Goal: Task Accomplishment & Management: Manage account settings

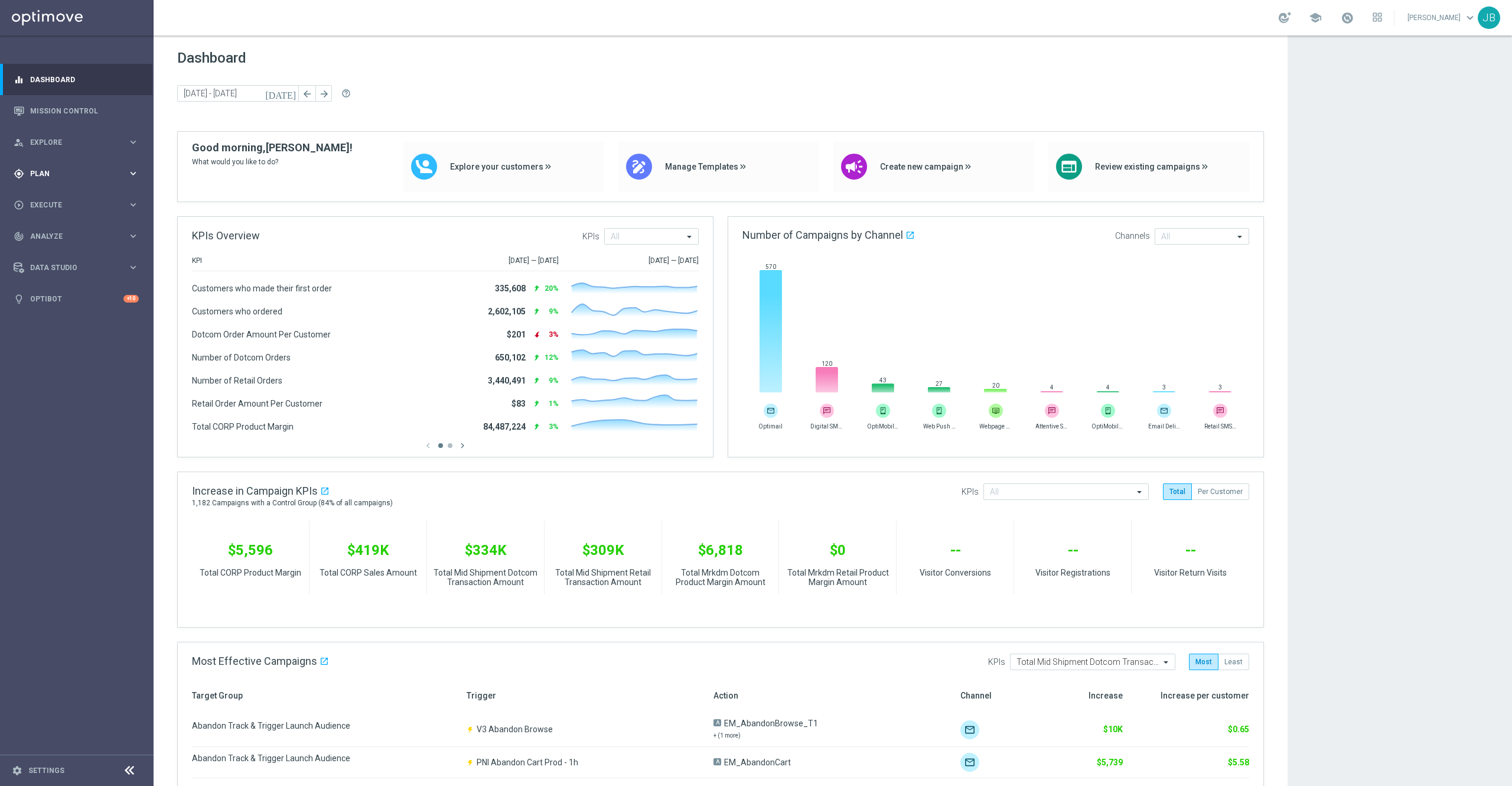
click at [60, 171] on span "Plan" at bounding box center [79, 173] width 97 height 7
click at [69, 198] on link "Target Groups" at bounding box center [77, 198] width 93 height 10
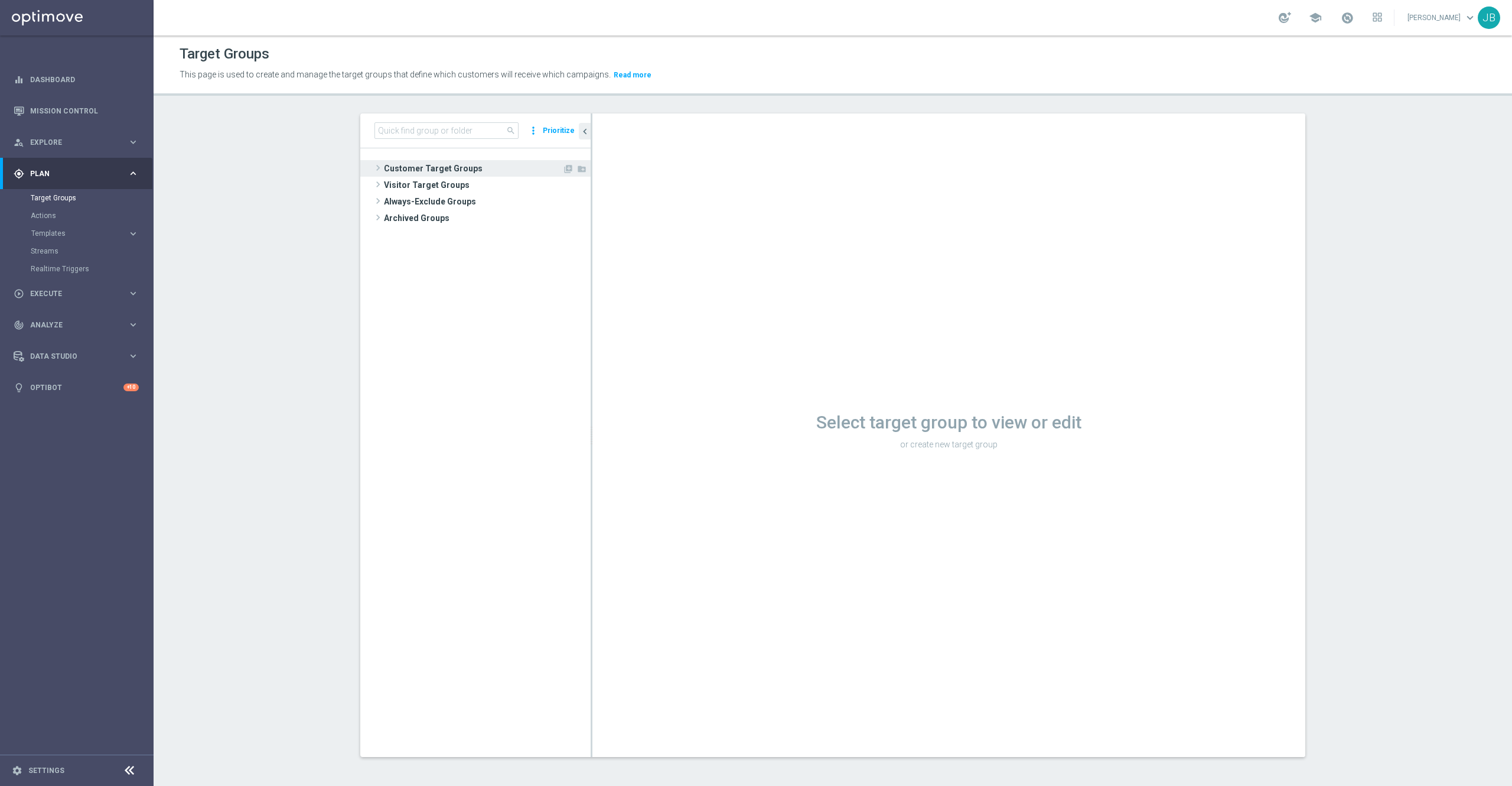
click at [418, 168] on span "Customer Target Groups" at bounding box center [472, 168] width 178 height 17
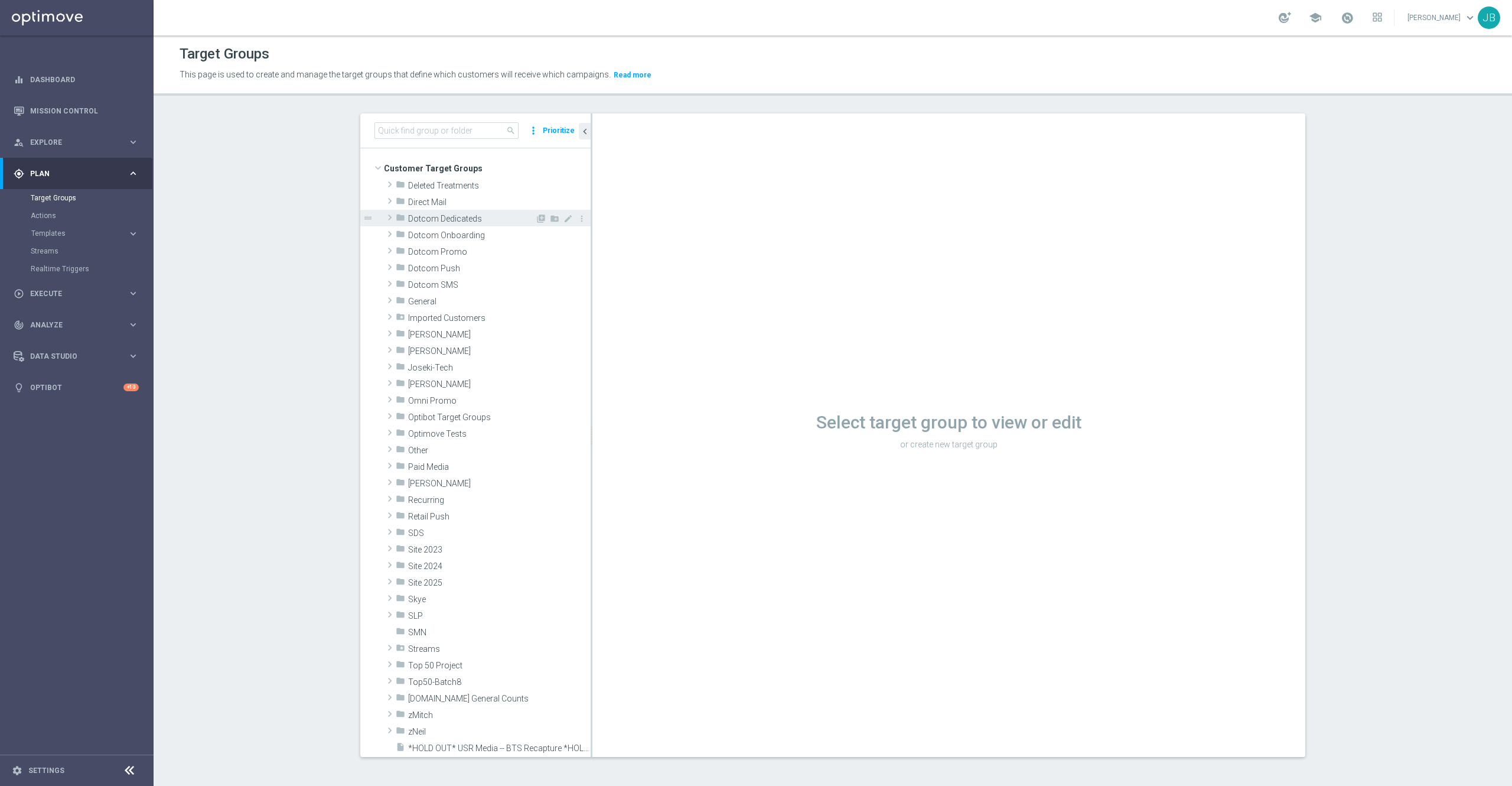
click at [436, 215] on span "Dotcom Dedicateds" at bounding box center [472, 219] width 127 height 10
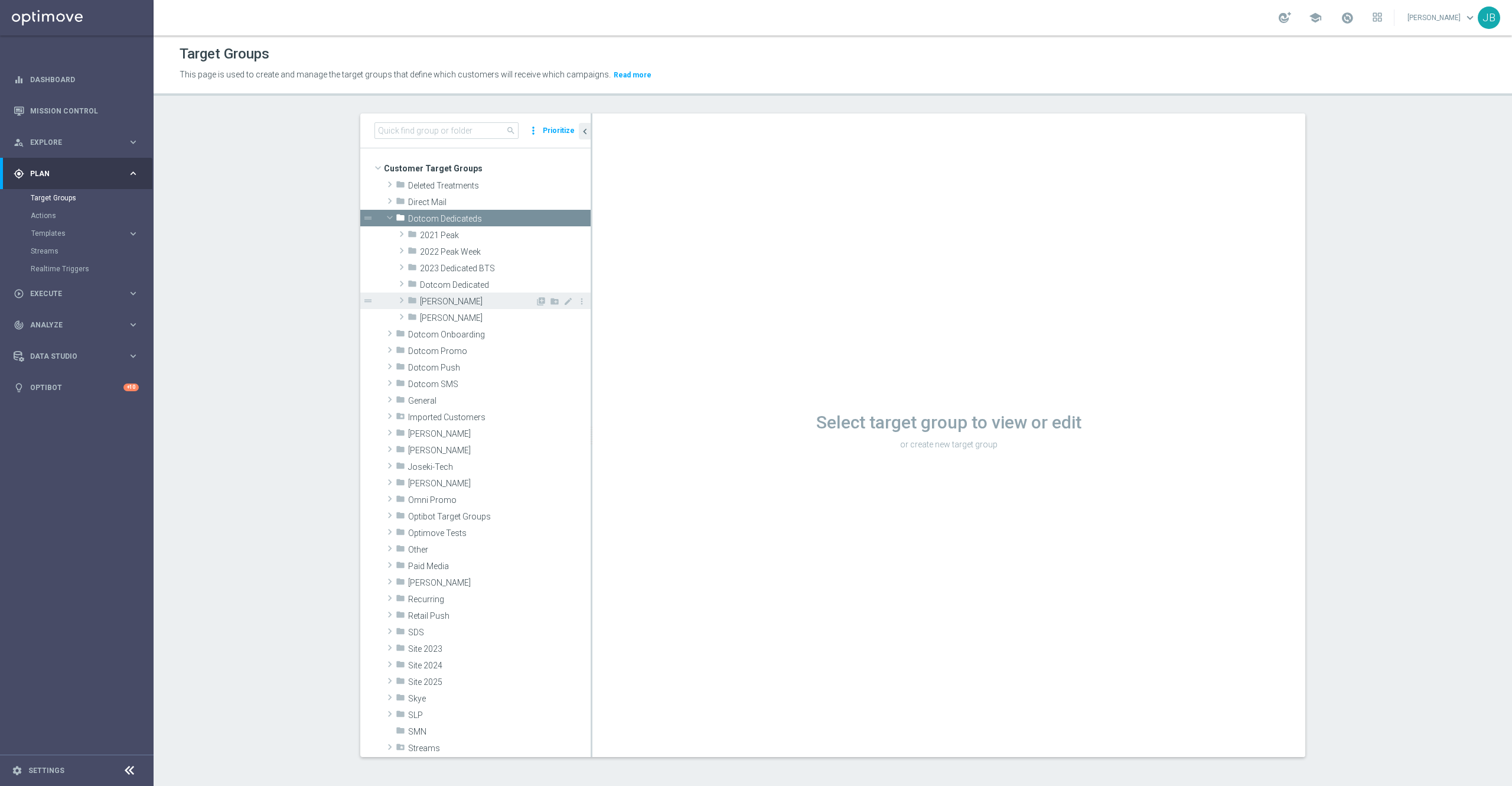
click at [434, 302] on span "[PERSON_NAME]" at bounding box center [477, 301] width 115 height 10
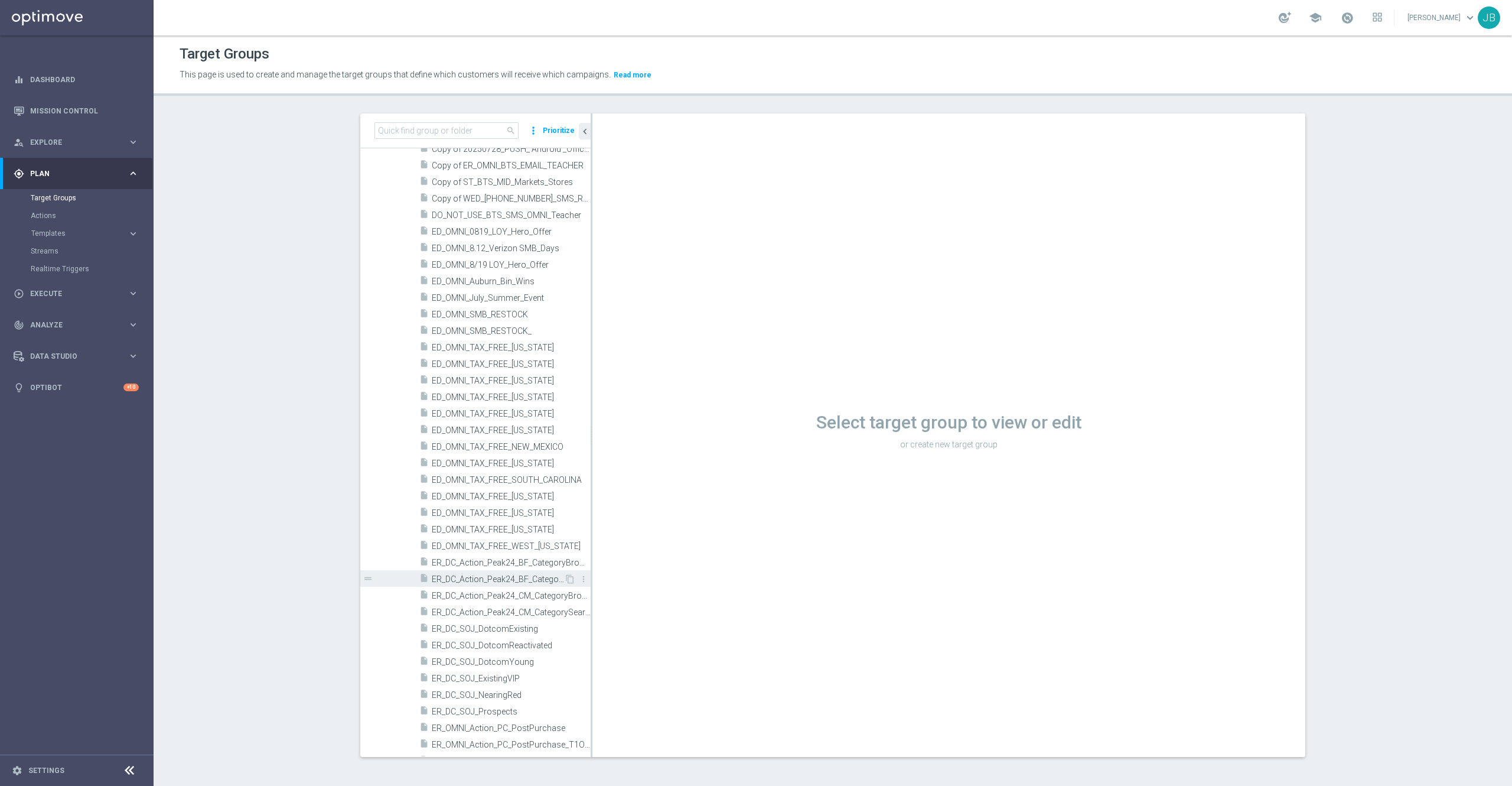
scroll to position [387, 0]
click at [490, 540] on span "ED_OMNI_TAX_FREE_WEST_[US_STATE]" at bounding box center [498, 542] width 132 height 10
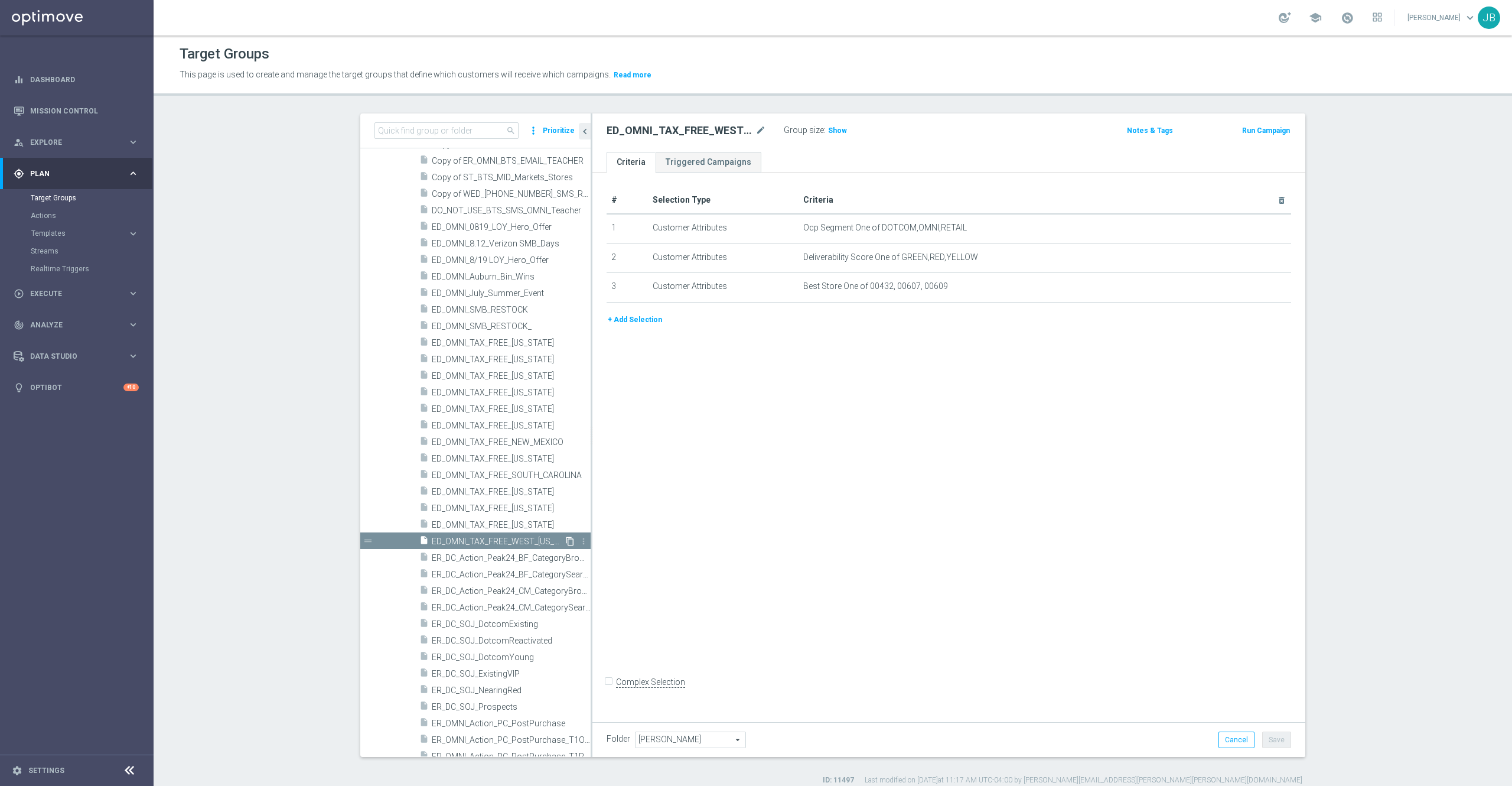
click at [565, 540] on icon "content_copy" at bounding box center [570, 542] width 10 height 10
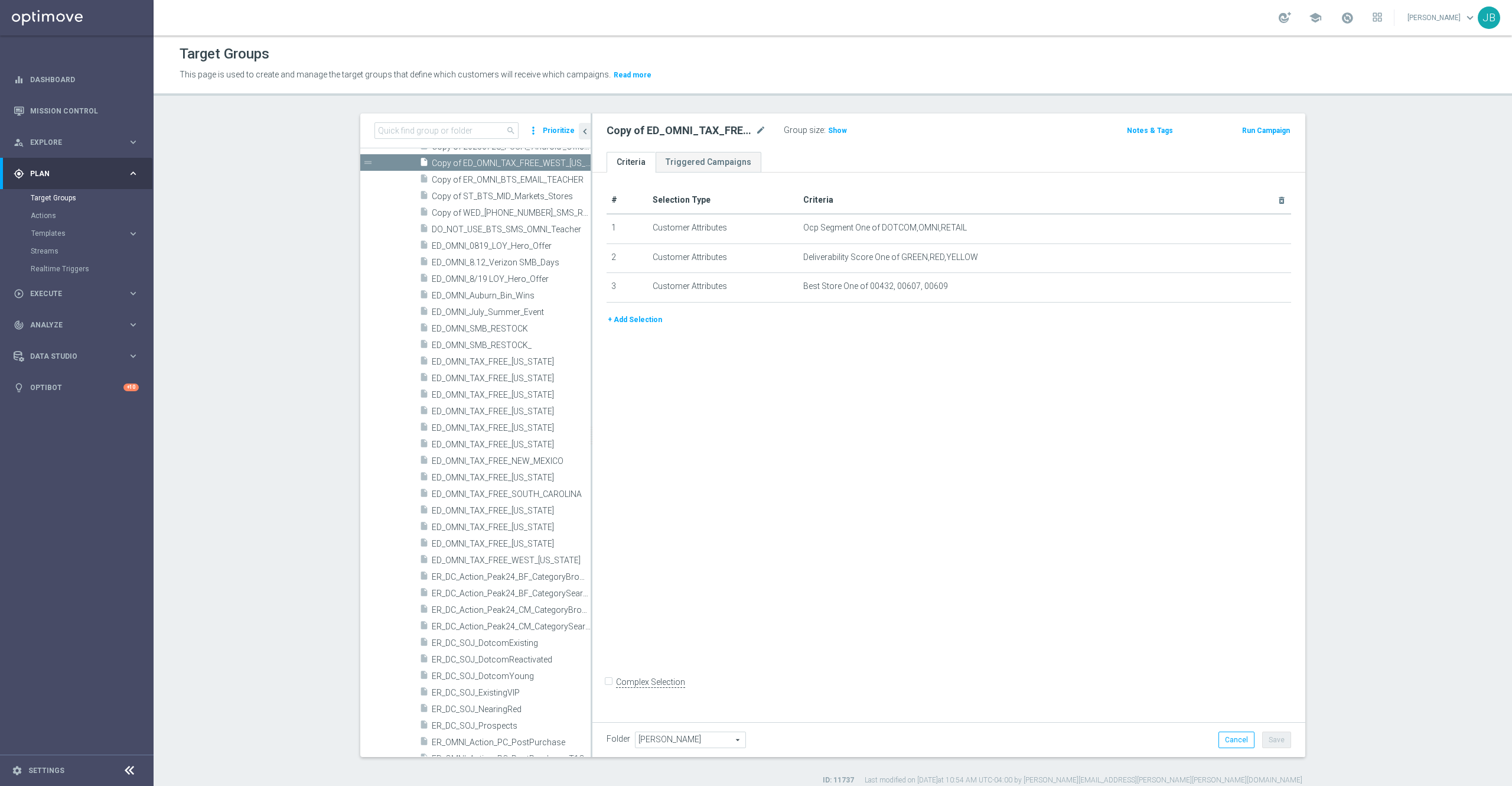
scroll to position [49, 0]
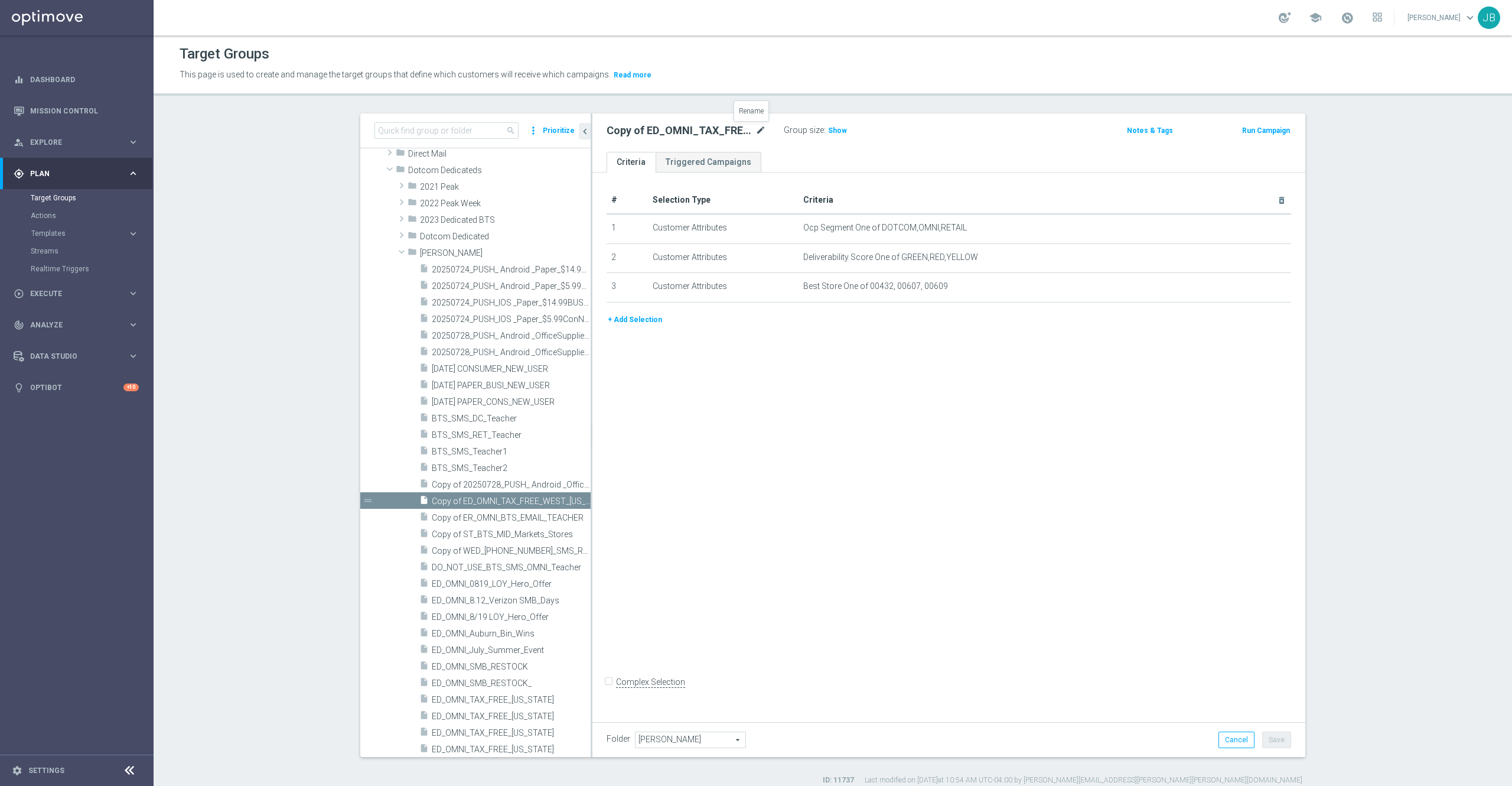
click at [756, 133] on icon "mode_edit" at bounding box center [761, 131] width 11 height 15
click at [634, 133] on input "Copy of ED_OMNI_TAX_FREE_WEST_[US_STATE]" at bounding box center [687, 131] width 160 height 17
click at [747, 130] on input "ED_OMNI_TAX_FREE_WEST_[US_STATE]" at bounding box center [687, 131] width 160 height 17
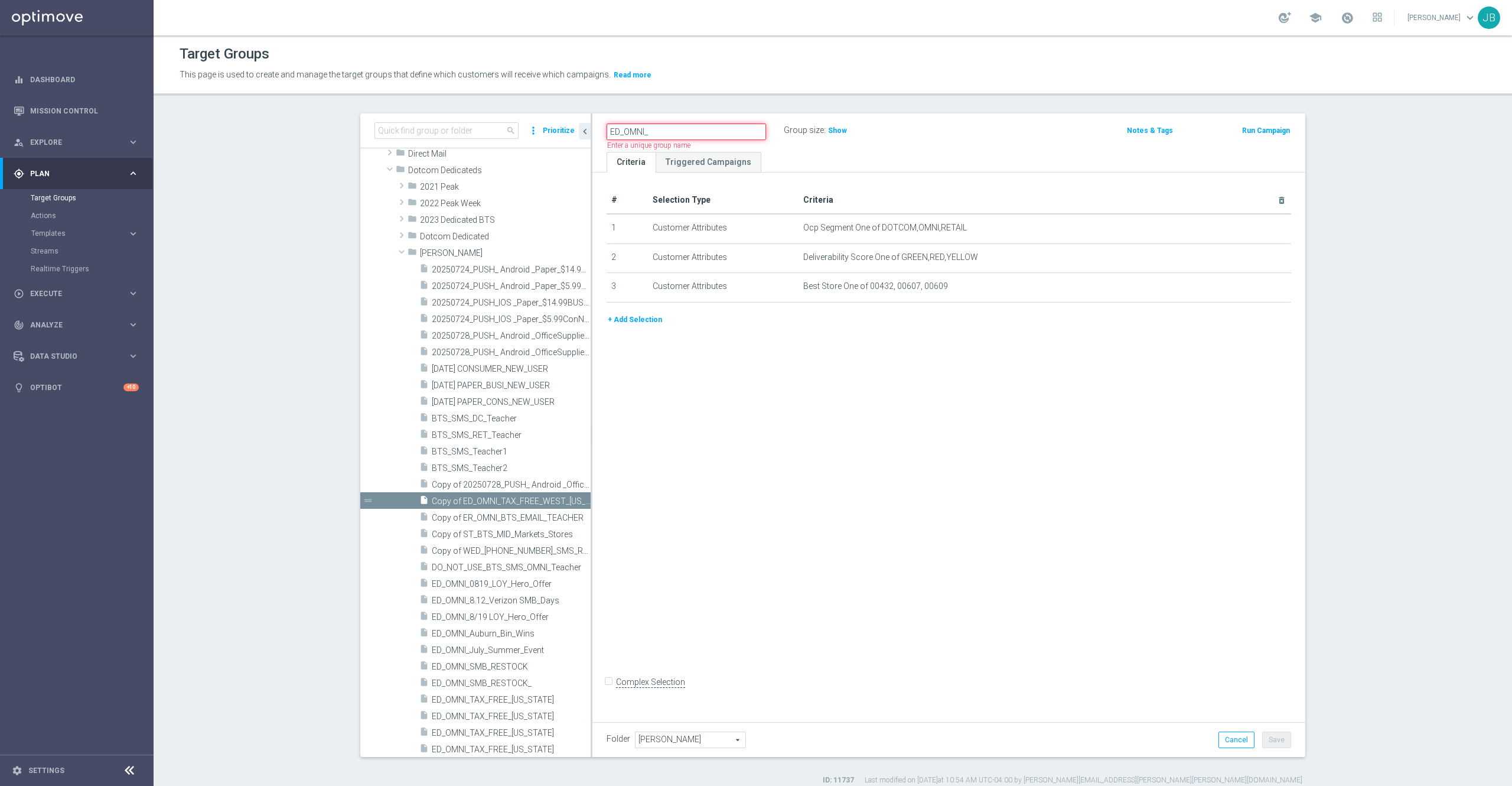
type input "ED_OMNI_"
click at [662, 128] on icon "mode_edit" at bounding box center [666, 131] width 11 height 15
click at [656, 128] on input "ED_OMNI_" at bounding box center [687, 131] width 160 height 17
click at [677, 134] on input "ED_OMNI_8.25_SMB Restock" at bounding box center [687, 131] width 160 height 17
type input "ED_OMNI_8.25_SMB_Restock"
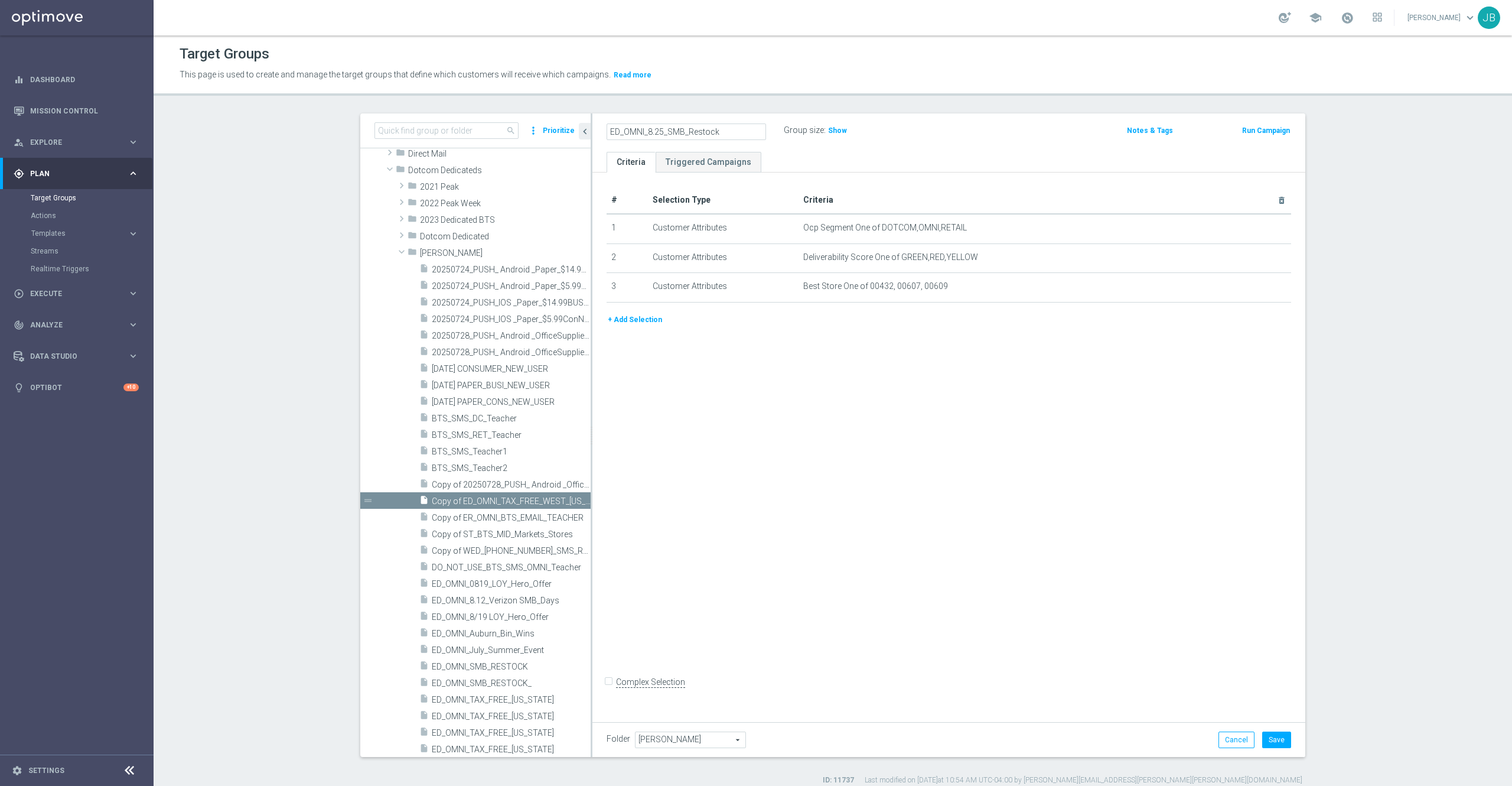
click at [789, 383] on div "# Selection Type Criteria delete_forever 1 Customer Attributes Ocp Segment One …" at bounding box center [949, 444] width 713 height 543
click at [1277, 731] on button "Save" at bounding box center [1277, 739] width 29 height 17
click at [1248, 287] on icon "mode_edit" at bounding box center [1253, 286] width 10 height 10
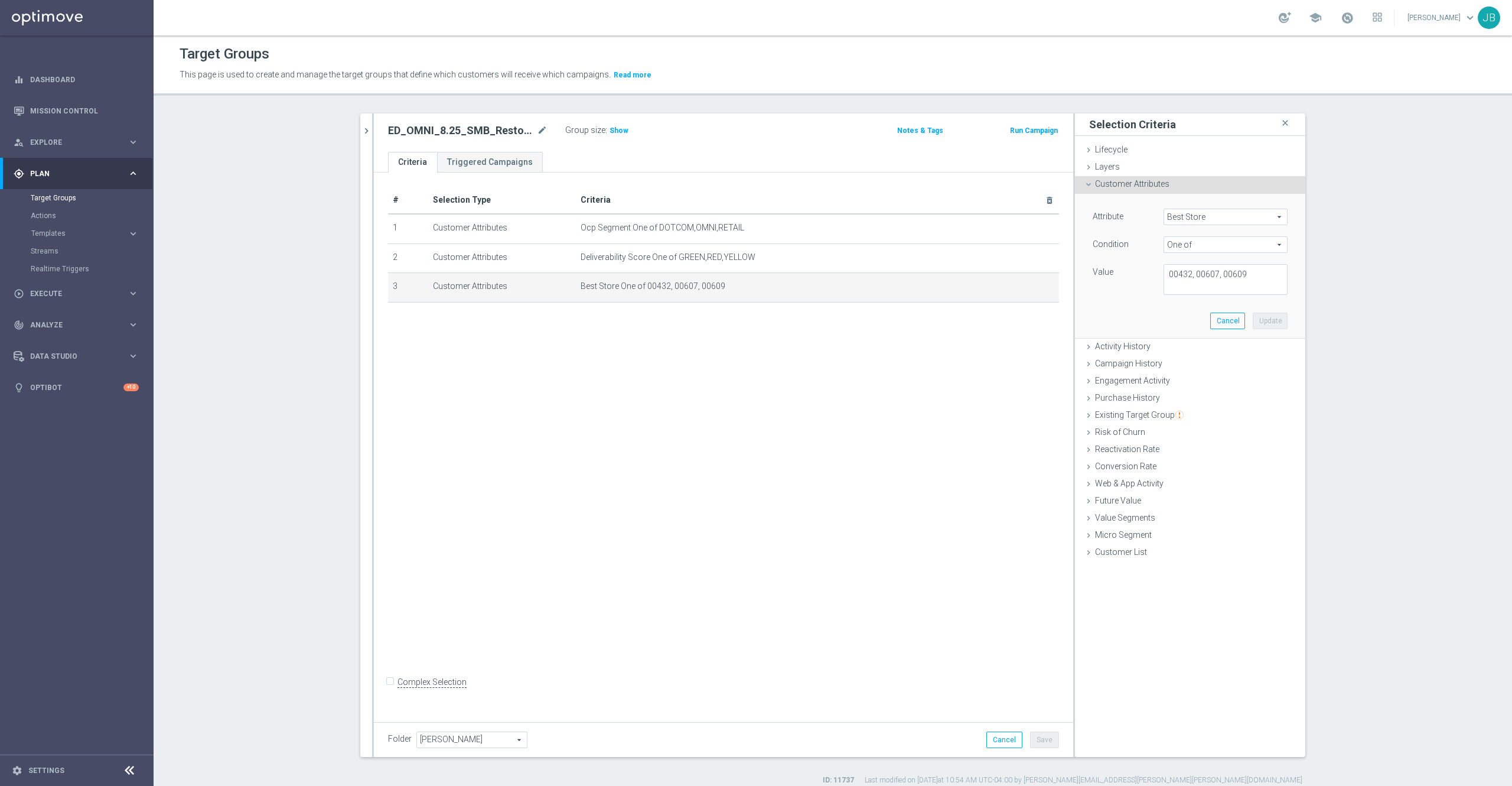
click at [1197, 219] on span "Best Store" at bounding box center [1226, 217] width 123 height 16
click at [1198, 217] on input "search" at bounding box center [1226, 216] width 124 height 17
type input "small"
click at [1212, 236] on span "DNB_SMALL_BUSINESS_INDICATOR" at bounding box center [1226, 235] width 112 height 10
type input "DNB_SMALL_BUSINESS_INDICATOR"
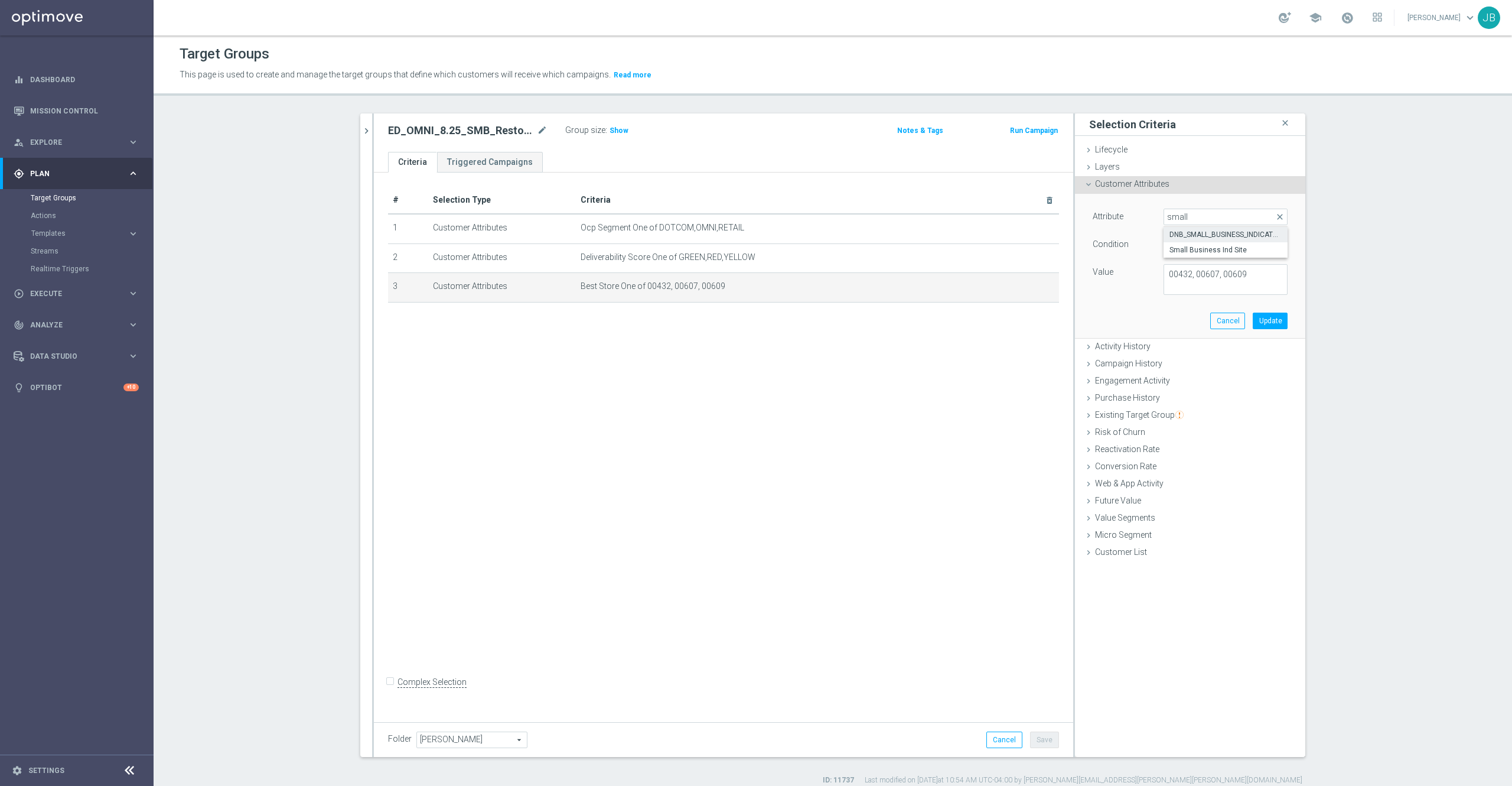
type input "Equals"
click at [1201, 276] on span at bounding box center [1226, 273] width 123 height 16
click at [1185, 310] on span "Y" at bounding box center [1226, 306] width 112 height 10
type input "Y"
click at [1253, 312] on button "Update" at bounding box center [1270, 309] width 35 height 17
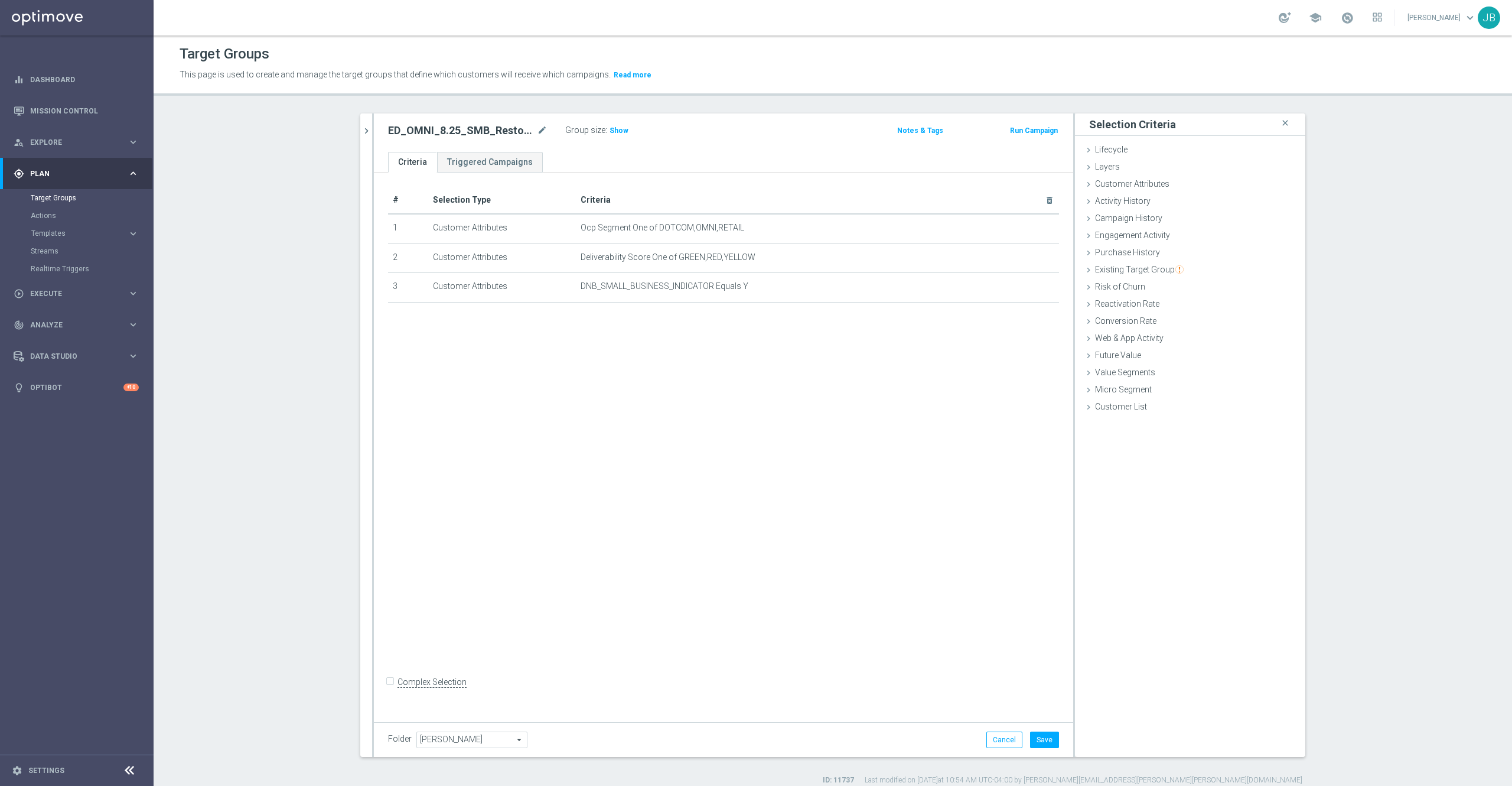
click at [843, 422] on div "# Selection Type Criteria delete_forever 1 Customer Attributes Ocp Segment One …" at bounding box center [724, 444] width 699 height 543
click at [1170, 179] on div "Customer Attributes done selection updated" at bounding box center [1191, 185] width 231 height 18
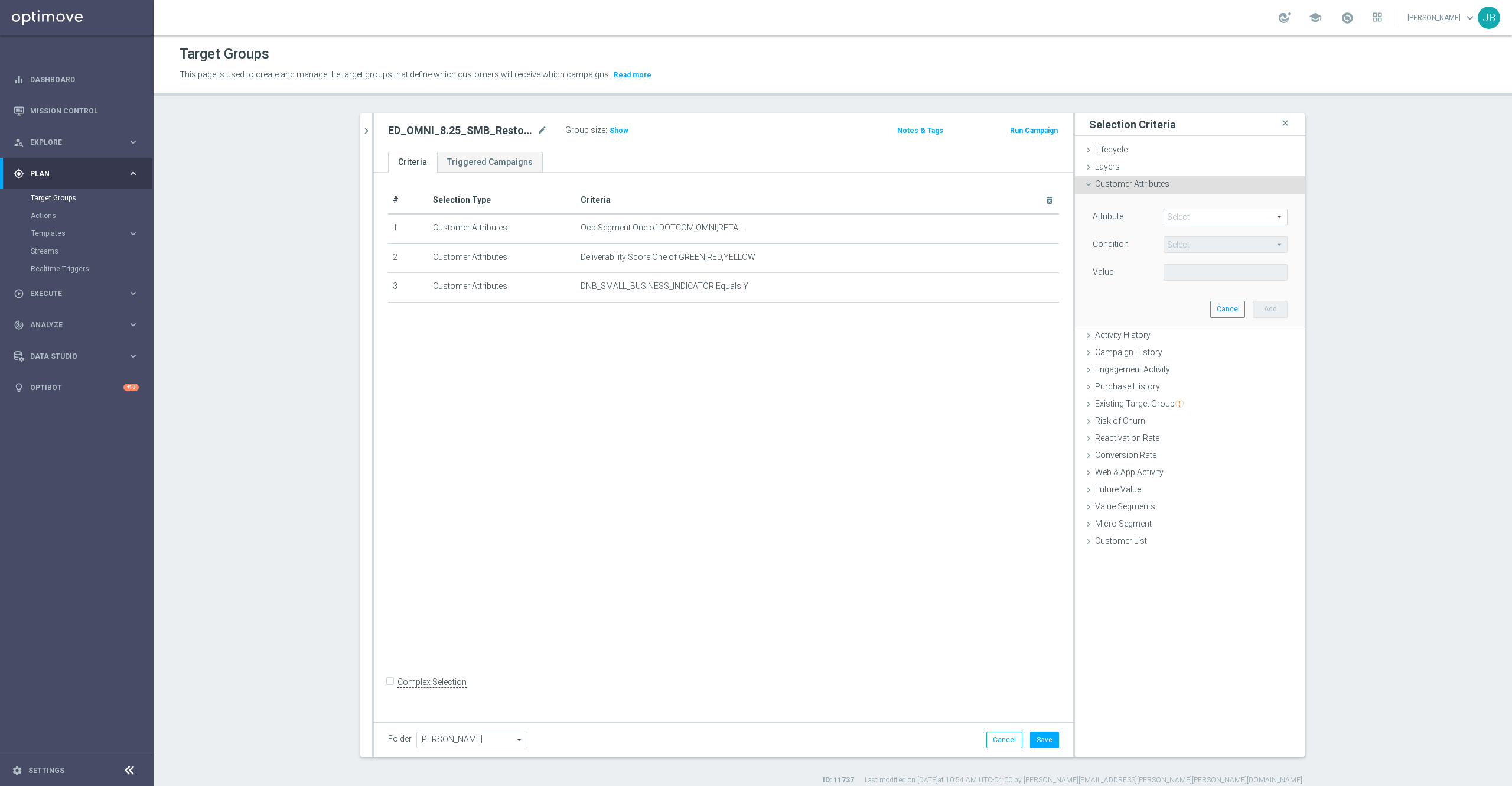
click at [1201, 217] on span at bounding box center [1226, 217] width 123 height 16
click at [1201, 217] on input "search" at bounding box center [1226, 216] width 124 height 17
type input "bts"
click at [1214, 282] on span "BTS_PROPENSITY" at bounding box center [1226, 281] width 112 height 10
type input "BTS_PROPENSITY"
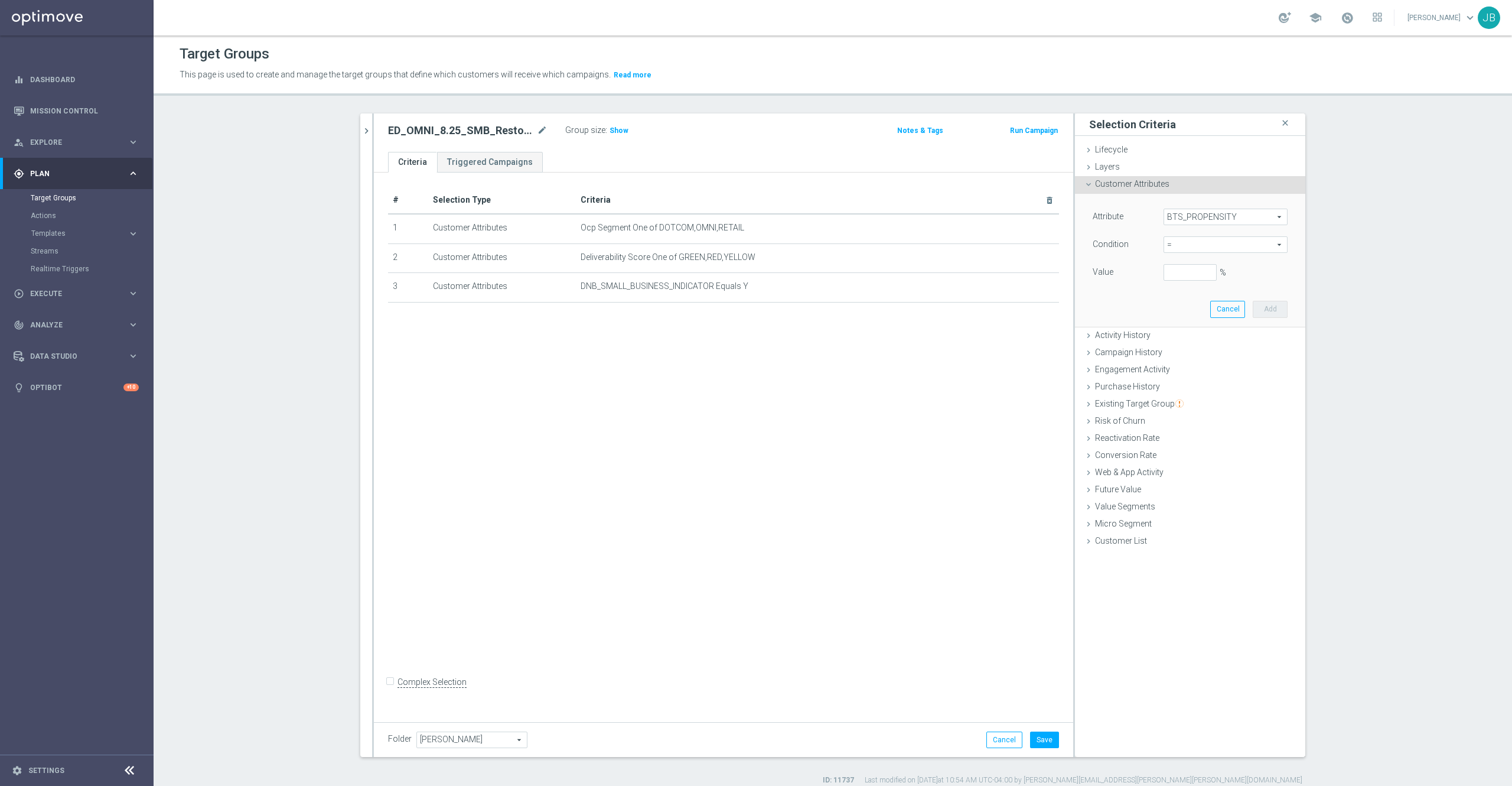
click at [1203, 251] on span "=" at bounding box center [1226, 244] width 123 height 16
click at [1193, 261] on span "<" at bounding box center [1226, 262] width 112 height 10
type input "<"
click at [1180, 277] on input "%" at bounding box center [1191, 272] width 54 height 17
click at [1264, 310] on button "Add" at bounding box center [1270, 309] width 35 height 17
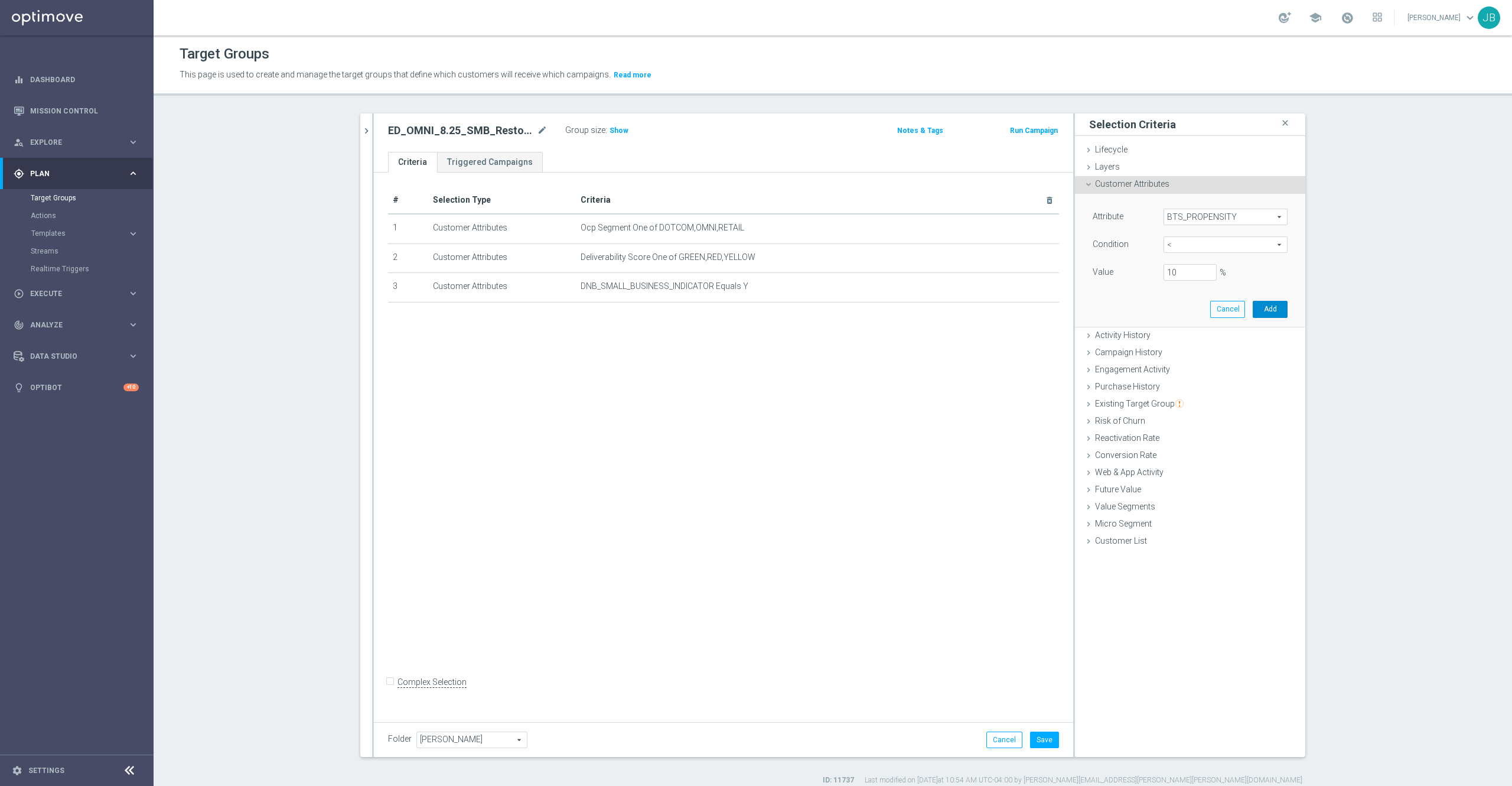
type input "0.1"
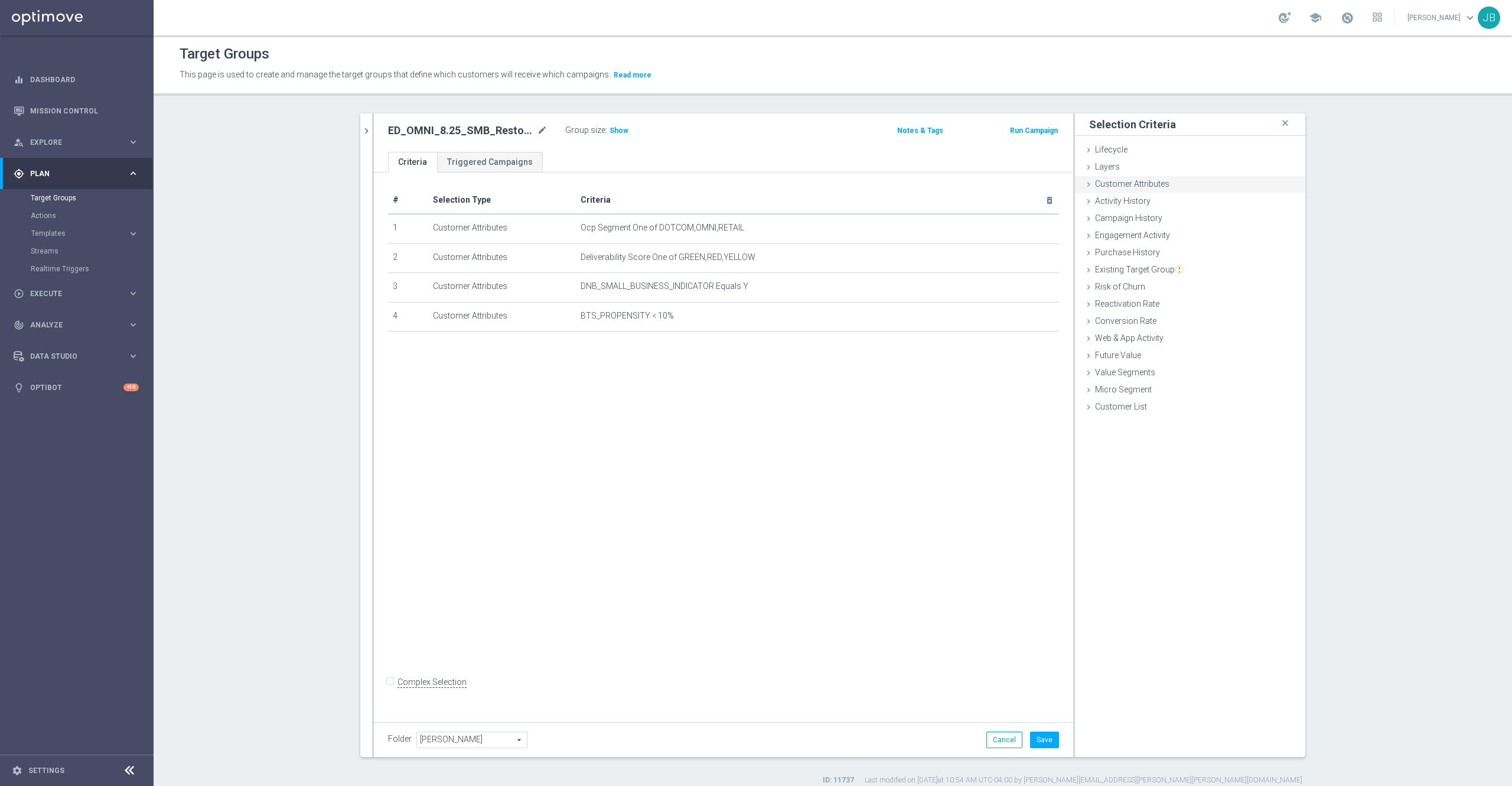
click at [1146, 181] on span "Customer Attributes" at bounding box center [1132, 184] width 74 height 10
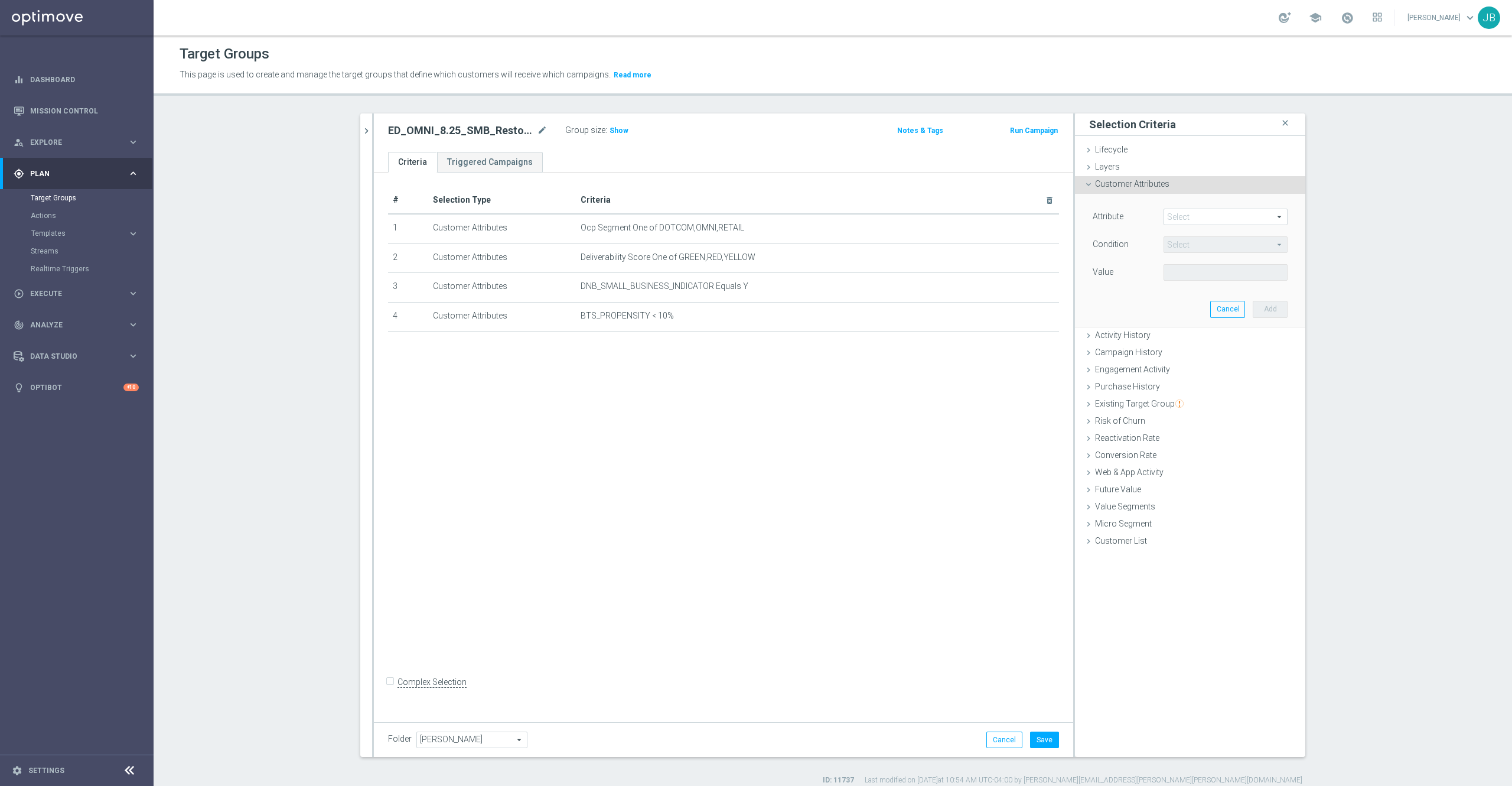
click at [1171, 214] on span at bounding box center [1226, 217] width 123 height 16
click at [1171, 214] on input "search" at bounding box center [1226, 216] width 124 height 17
type input "slice"
click at [1209, 239] on span "Random Customer Slice" at bounding box center [1226, 235] width 112 height 10
type input "Random Customer Slice"
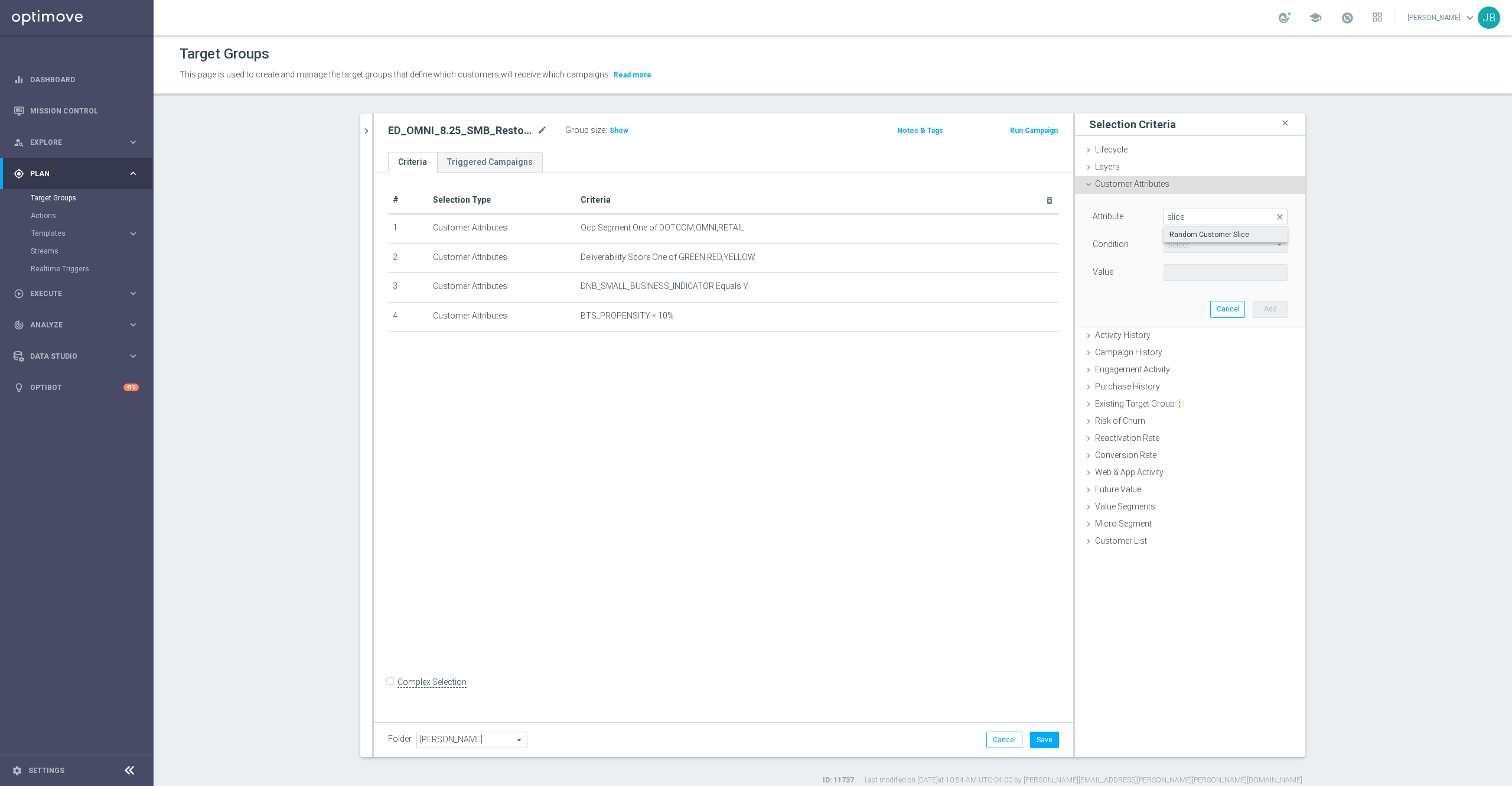
type input "Equals"
click at [1209, 246] on span "Equals" at bounding box center [1226, 244] width 123 height 16
click at [1111, 290] on div "Attribute Random Customer Slice Random Customer Slice arrow_drop_down search Co…" at bounding box center [1191, 260] width 212 height 132
click at [1173, 270] on span at bounding box center [1226, 273] width 123 height 16
click at [1120, 281] on div "Value" at bounding box center [1119, 273] width 71 height 19
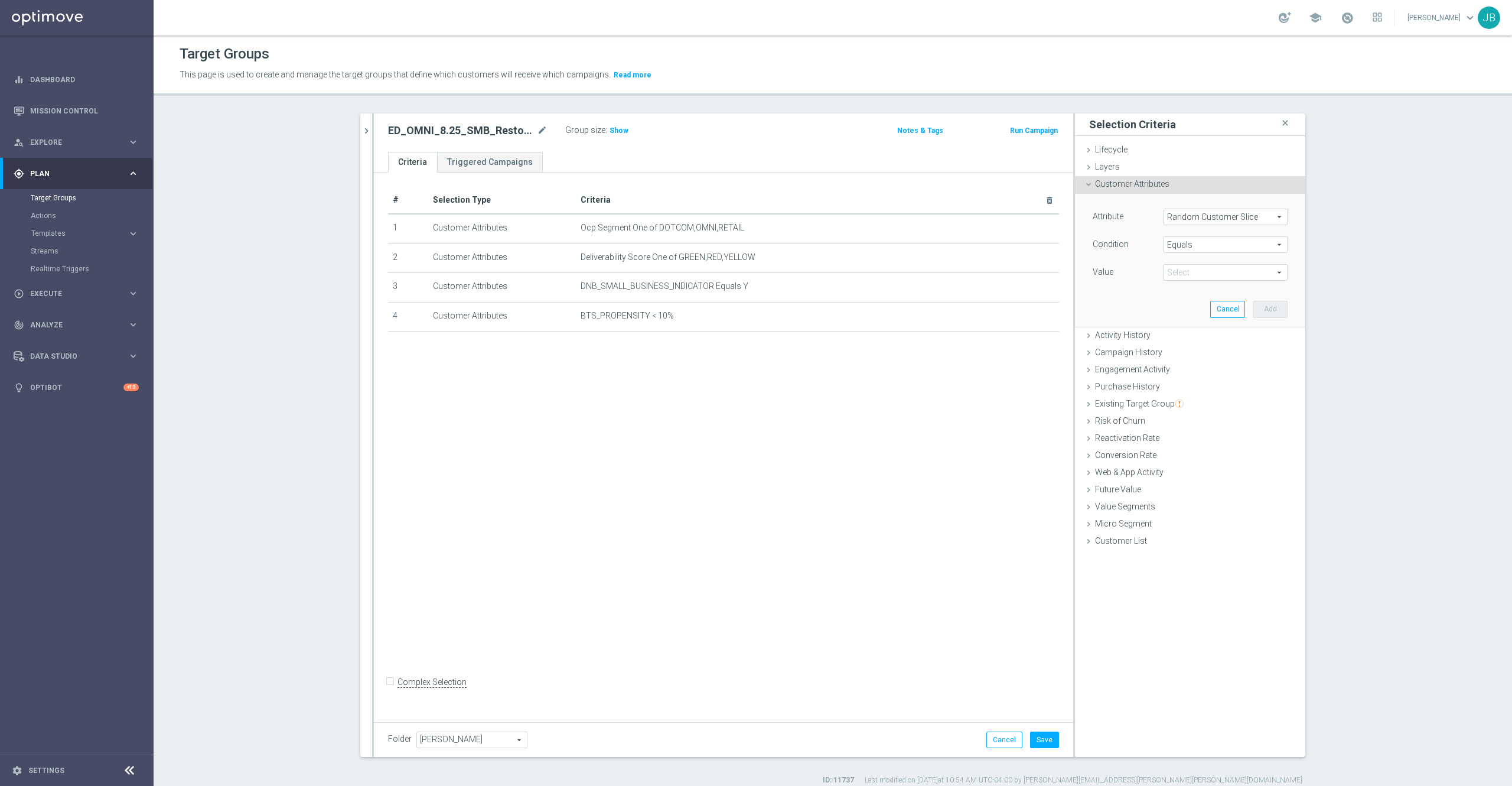
click at [1197, 222] on span "Random Customer Slice" at bounding box center [1226, 217] width 123 height 16
click at [1197, 221] on input "search" at bounding box center [1226, 216] width 124 height 17
type input "random"
click at [1225, 233] on span "Random Customer Percentage" at bounding box center [1226, 235] width 112 height 10
type input "Random Customer Percentage"
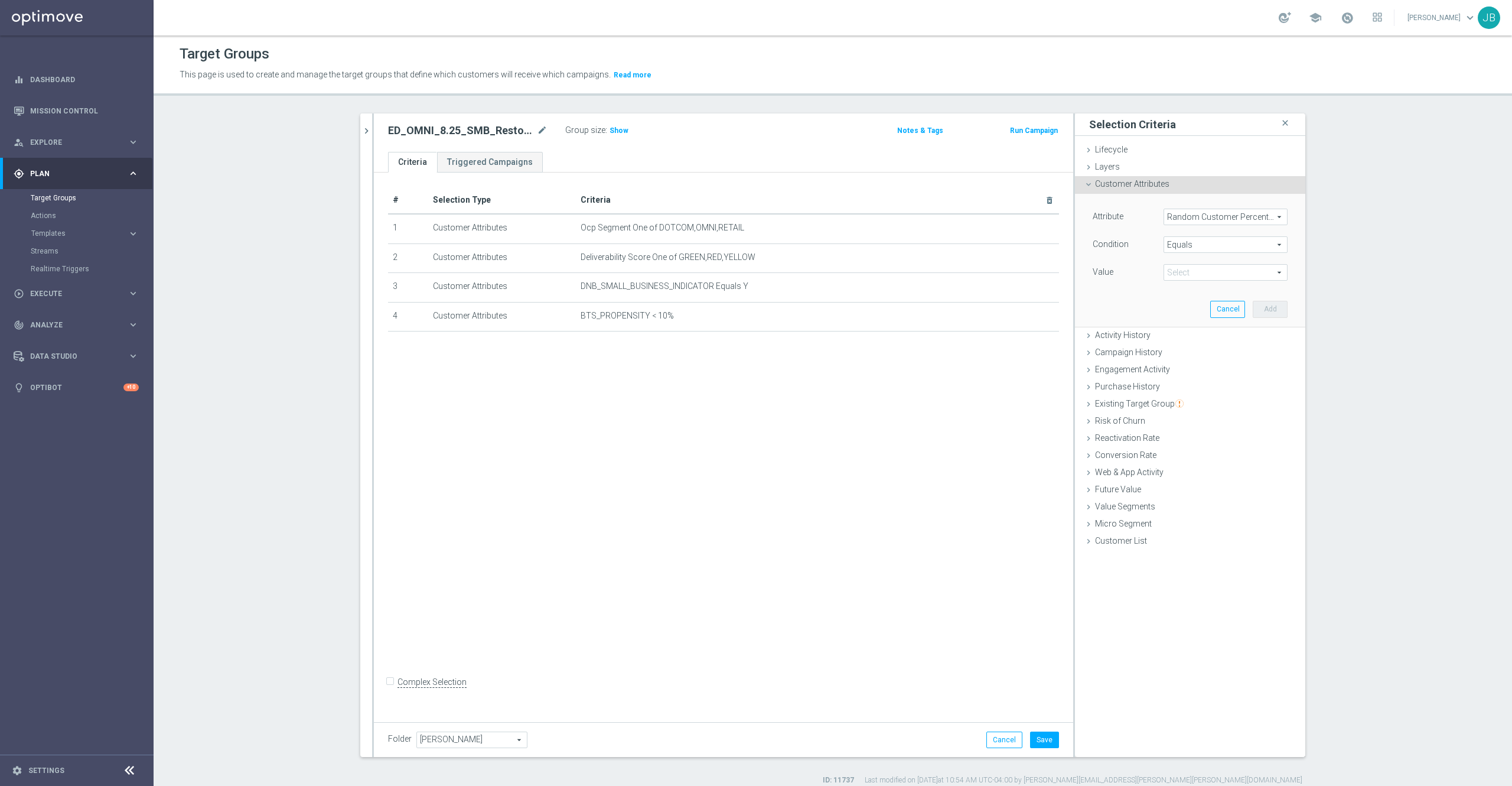
click at [1191, 243] on span "Equals" at bounding box center [1226, 244] width 123 height 16
click at [1181, 385] on span "Not one of" at bounding box center [1226, 386] width 112 height 10
type input "Not one of"
click at [1201, 274] on span at bounding box center [1226, 273] width 123 height 16
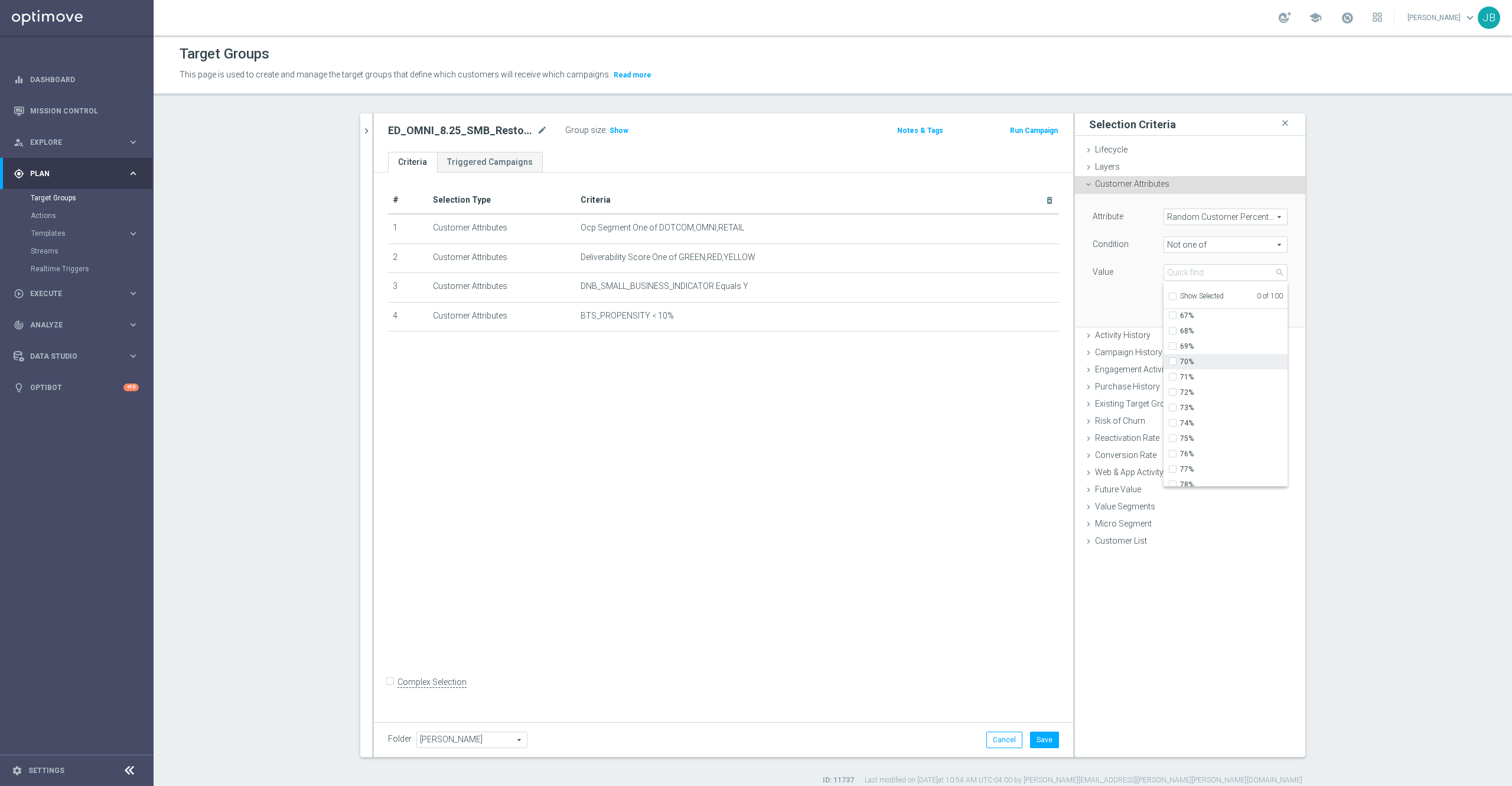
click at [1173, 365] on input "70%" at bounding box center [1177, 362] width 8 height 8
checkbox input "true"
type input "70%"
click at [1173, 376] on input "71%" at bounding box center [1177, 377] width 8 height 8
checkbox input "true"
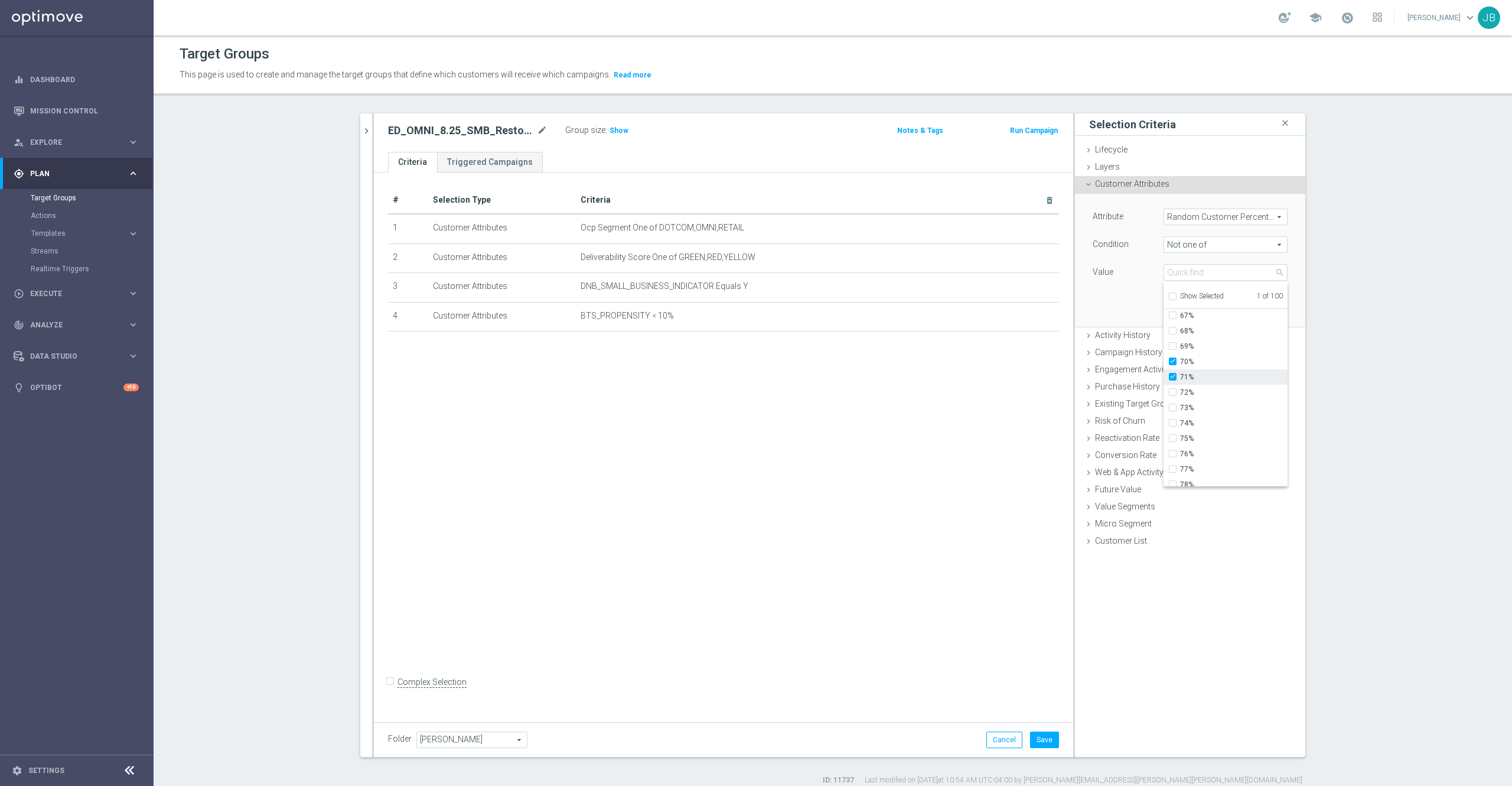
type input "Selected 2 of 100"
click at [1173, 393] on input "72%" at bounding box center [1177, 393] width 8 height 8
checkbox input "true"
type input "Selected 3 of 100"
click at [1173, 409] on input "73%" at bounding box center [1177, 408] width 8 height 8
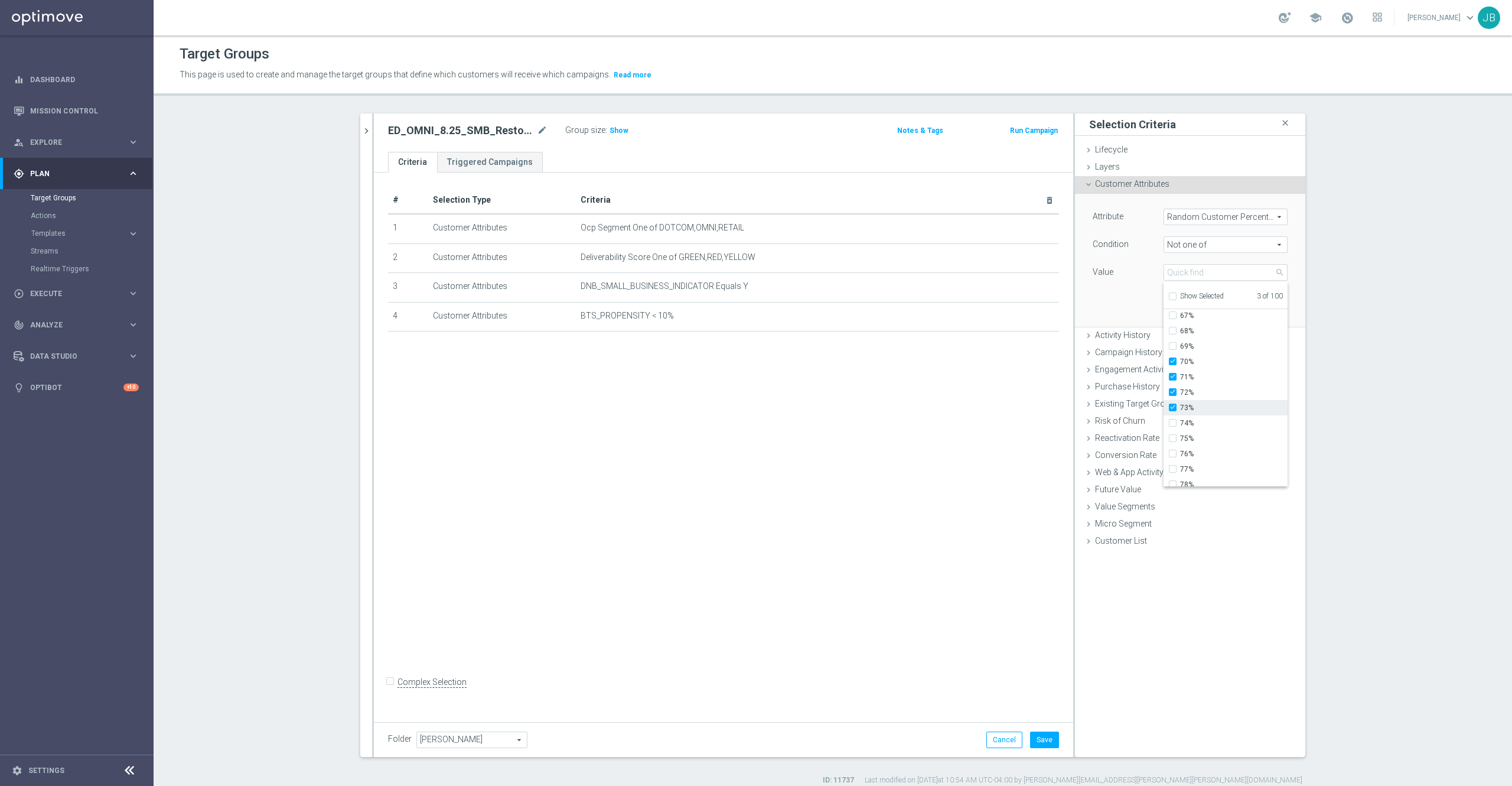
checkbox input "true"
type input "Selected 4 of 100"
click at [1173, 425] on input "74%" at bounding box center [1177, 424] width 8 height 8
checkbox input "true"
type input "Selected 5 of 100"
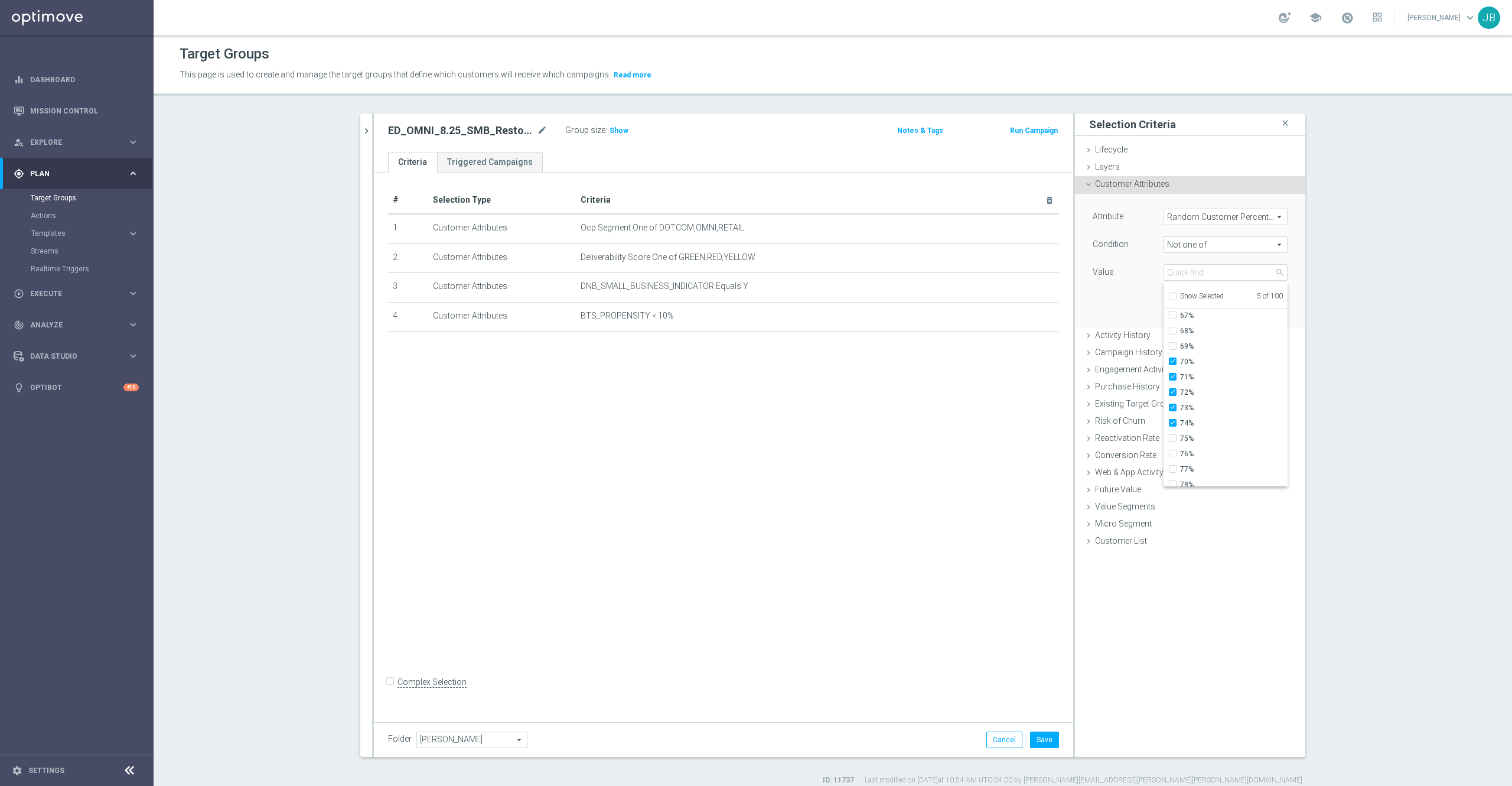
click at [1114, 298] on div "Attribute Random Customer Percentage Random Customer Percentage arrow_drop_down…" at bounding box center [1191, 260] width 212 height 132
click at [1257, 311] on button "Add" at bounding box center [1270, 309] width 35 height 17
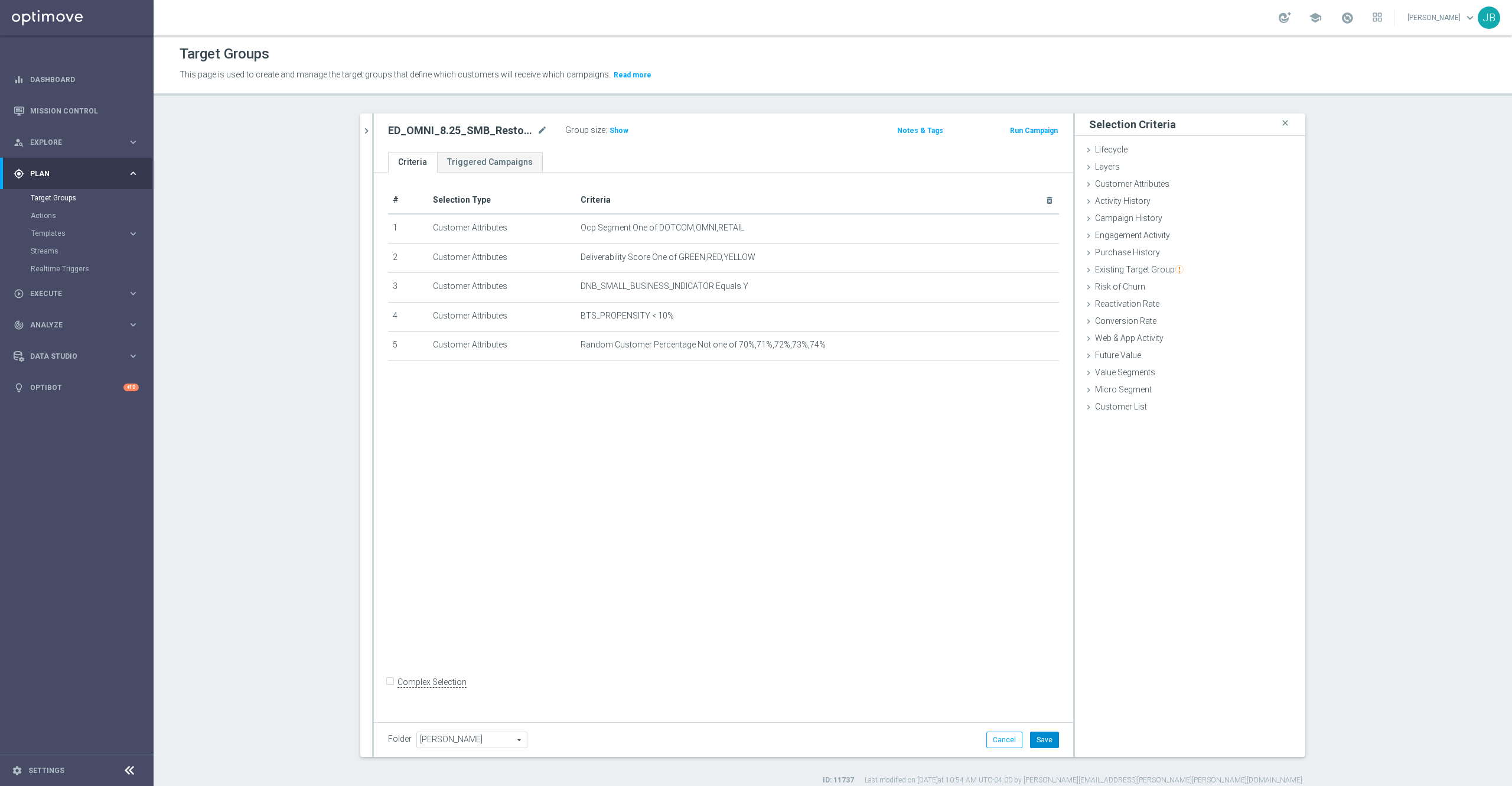
click at [1031, 734] on button "Save" at bounding box center [1045, 739] width 29 height 17
click at [610, 133] on span "Show" at bounding box center [619, 131] width 19 height 8
click at [537, 127] on icon "mode_edit" at bounding box center [542, 131] width 11 height 15
drag, startPoint x: 592, startPoint y: 289, endPoint x: 794, endPoint y: 288, distance: 202.0
click at [794, 288] on span "DNB_SMALL_BUSINESS_INDICATOR Equals Y" at bounding box center [799, 286] width 436 height 10
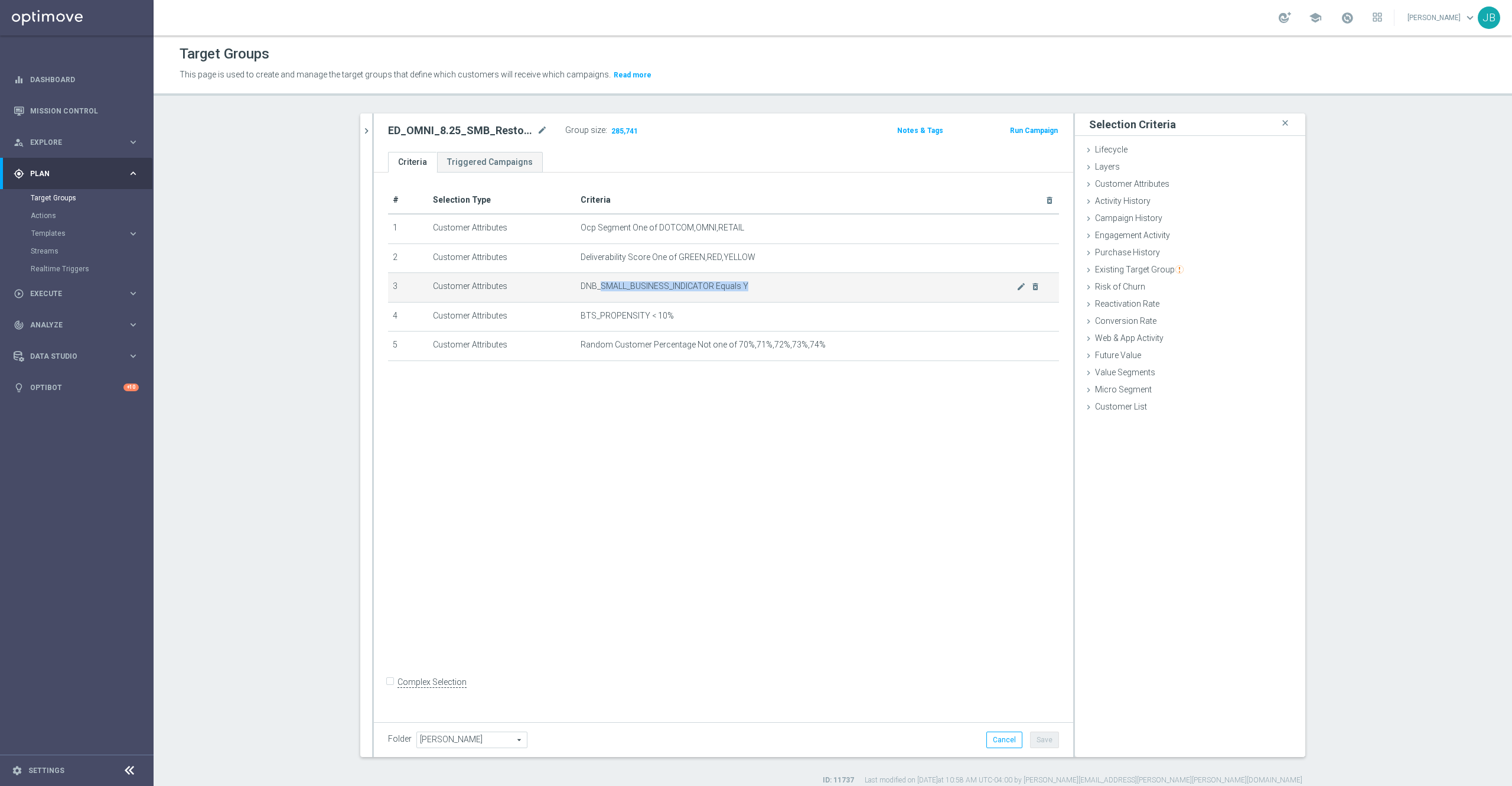
copy span "SMALL_BUSINESS_INDICATOR Equals Y"
click at [82, 325] on span "Analyze" at bounding box center [79, 324] width 97 height 7
click at [71, 351] on span "BI Studio" at bounding box center [73, 349] width 85 height 7
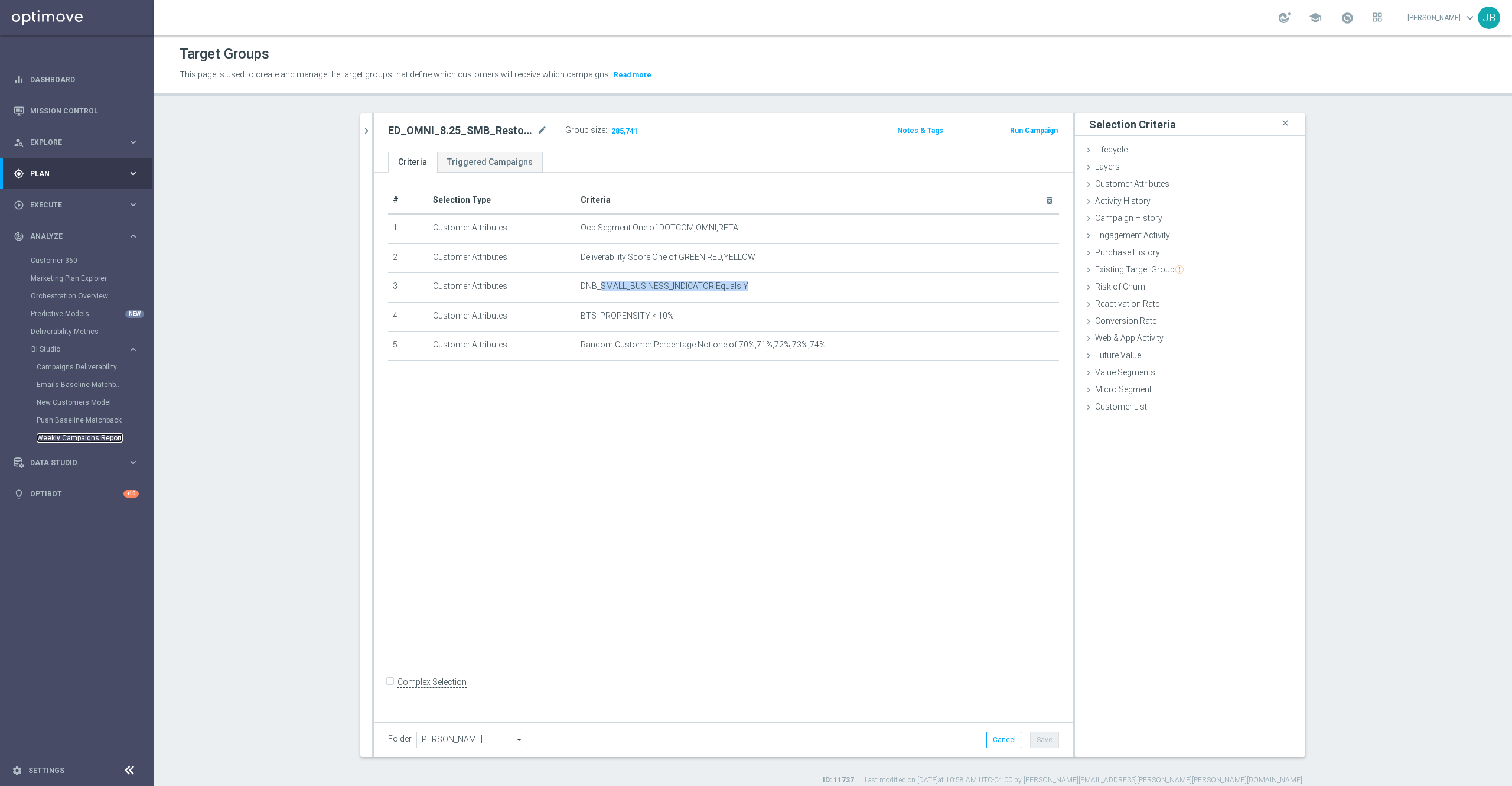
click at [79, 434] on link "Weekly Campaigns Report" at bounding box center [80, 438] width 87 height 10
